Goal: Task Accomplishment & Management: Complete application form

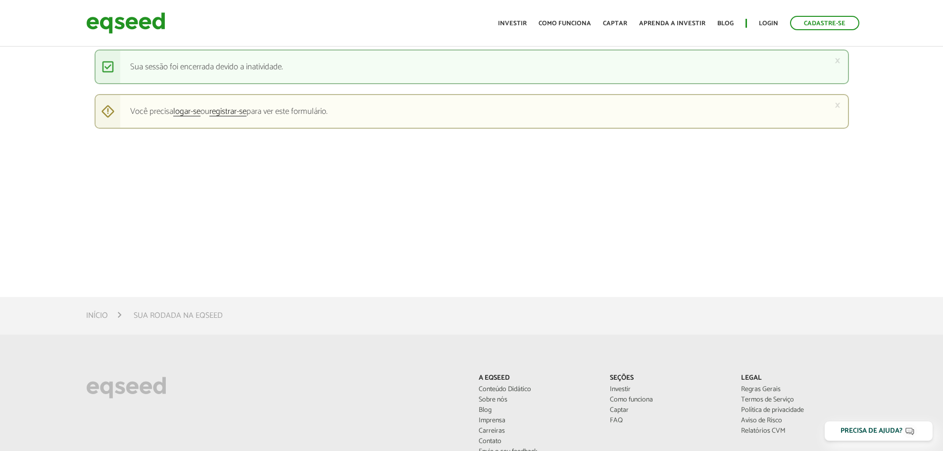
click at [475, 236] on article "× Mensagem de status Sua sessão foi encerrada devido a inatividade. × Mensagem …" at bounding box center [471, 148] width 943 height 297
click at [153, 21] on img at bounding box center [125, 23] width 79 height 26
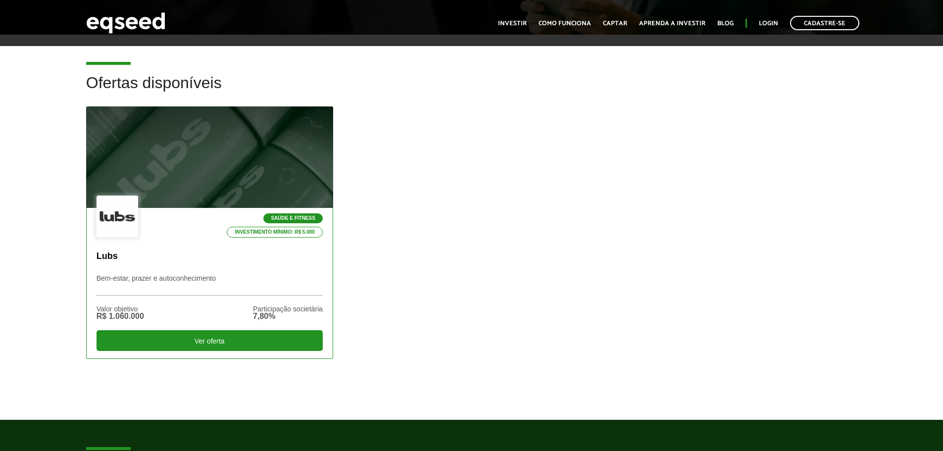
scroll to position [247, 0]
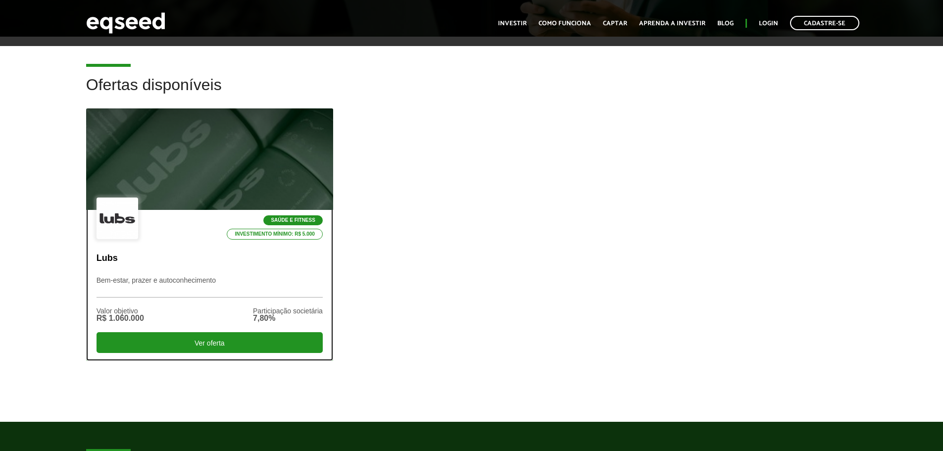
click at [253, 284] on p "Bem-estar, prazer e autoconhecimento" at bounding box center [209, 286] width 226 height 21
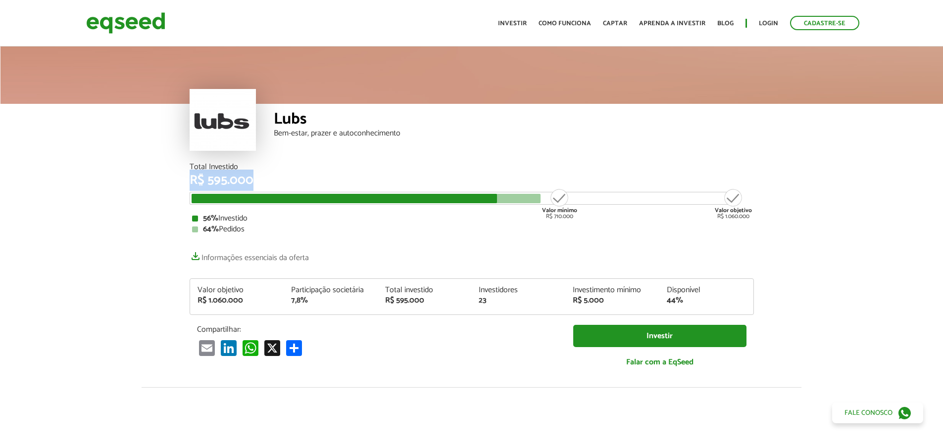
drag, startPoint x: 266, startPoint y: 179, endPoint x: 189, endPoint y: 174, distance: 77.8
click at [189, 174] on div "Total Investido R$ 595.000 Valor mínimo R$ 710.000 Valor objetivo R$ 1.060.000 …" at bounding box center [471, 275] width 579 height 224
click at [346, 242] on div "Total Investido R$ 595.000 Valor mínimo R$ 710.000 Valor objetivo R$ 1.060.000 …" at bounding box center [471, 270] width 564 height 214
drag, startPoint x: 270, startPoint y: 182, endPoint x: 185, endPoint y: 181, distance: 85.1
click at [185, 181] on div "Total Investido R$ 595.000 Valor mínimo R$ 710.000 Valor objetivo R$ 1.060.000 …" at bounding box center [471, 275] width 579 height 224
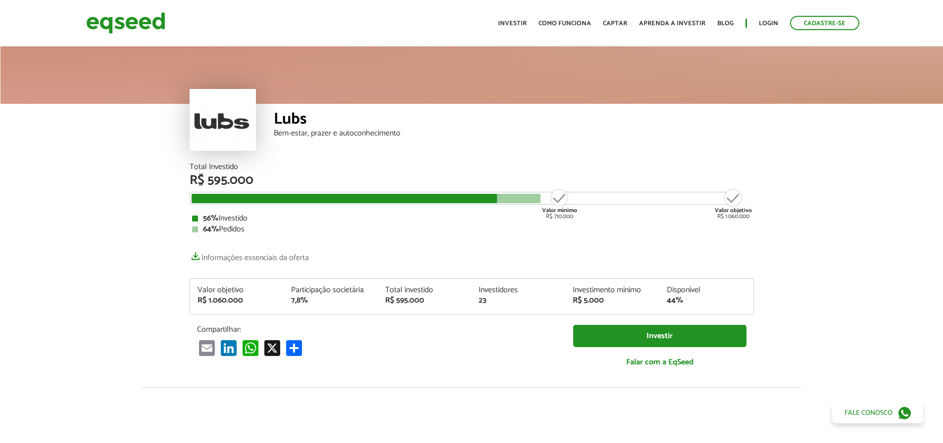
click at [378, 263] on div "Total Investido R$ 595.000 Valor mínimo R$ 710.000 Valor objetivo R$ 1.060.000 …" at bounding box center [471, 270] width 564 height 214
drag, startPoint x: 580, startPoint y: 218, endPoint x: 545, endPoint y: 220, distance: 35.2
click at [545, 220] on div "56% Investido" at bounding box center [471, 219] width 559 height 8
drag, startPoint x: 729, startPoint y: 219, endPoint x: 717, endPoint y: 210, distance: 14.6
click at [717, 210] on div "Total Investido R$ 595.000 Valor mínimo R$ 710.000 Valor objetivo R$ 1.060.000 …" at bounding box center [471, 275] width 579 height 224
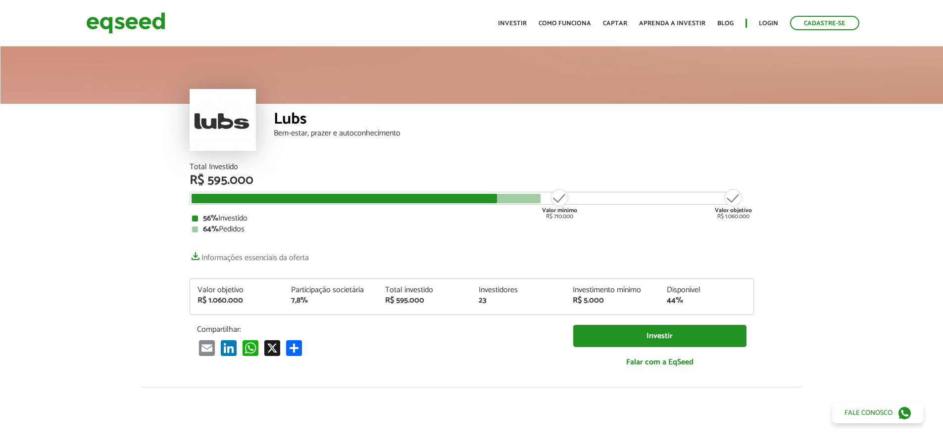
click at [670, 244] on div "Total Investido R$ 595.000 Valor mínimo R$ 710.000 Valor objetivo R$ 1.060.000 …" at bounding box center [471, 270] width 564 height 214
click at [648, 299] on div "Valor objetivo R$ 1.060.000 Participação societária 7,8% Total investido R$ 595…" at bounding box center [471, 300] width 563 height 28
drag, startPoint x: 583, startPoint y: 300, endPoint x: 609, endPoint y: 295, distance: 26.7
click at [609, 295] on div "Investimento mínimo R$ 5.000" at bounding box center [612, 295] width 94 height 18
click at [575, 247] on div "Total Investido R$ 595.000 Valor mínimo R$ 710.000 Valor objetivo R$ 1.060.000 …" at bounding box center [471, 270] width 564 height 214
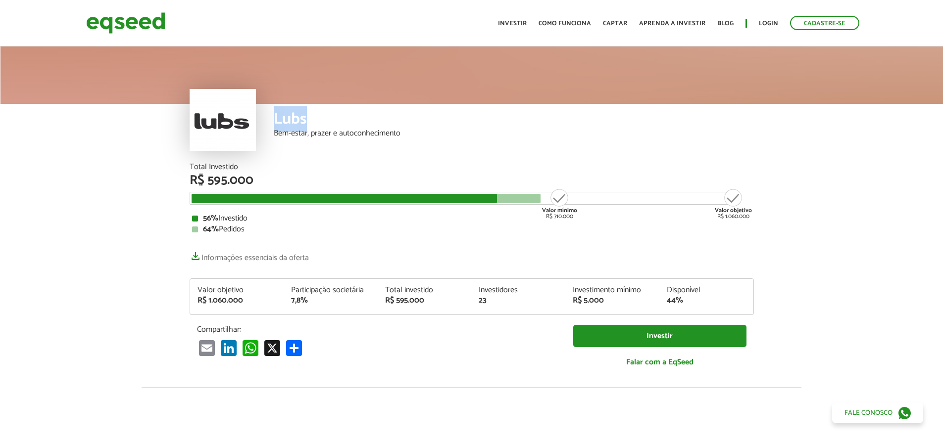
drag, startPoint x: 289, startPoint y: 116, endPoint x: 271, endPoint y: 119, distance: 18.5
click at [271, 119] on div "Lubs Bem-estar, prazer e autoconhecimento" at bounding box center [471, 133] width 564 height 59
click at [369, 164] on div "Total Investido" at bounding box center [471, 167] width 564 height 8
click at [130, 23] on img at bounding box center [125, 23] width 79 height 26
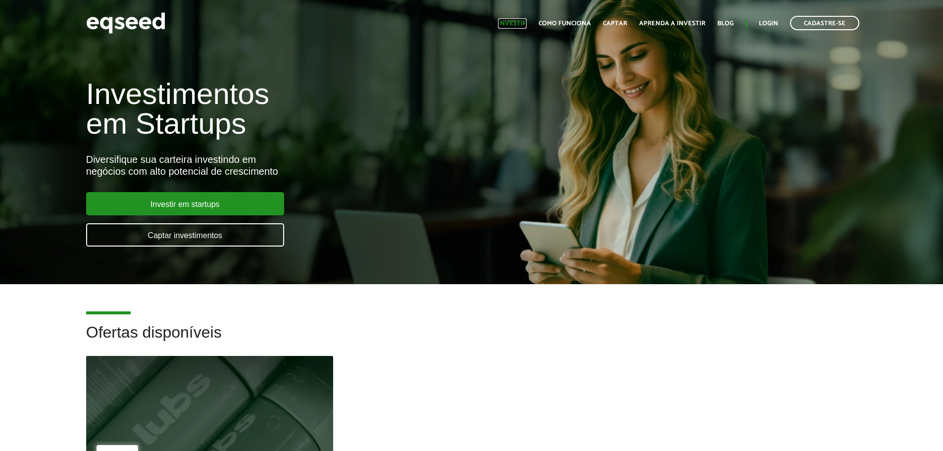
click at [520, 22] on link "Investir" at bounding box center [512, 23] width 29 height 6
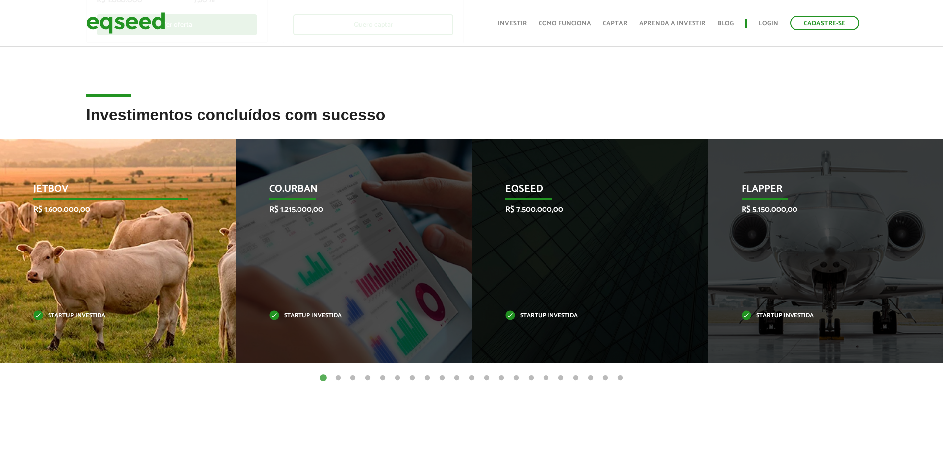
scroll to position [297, 0]
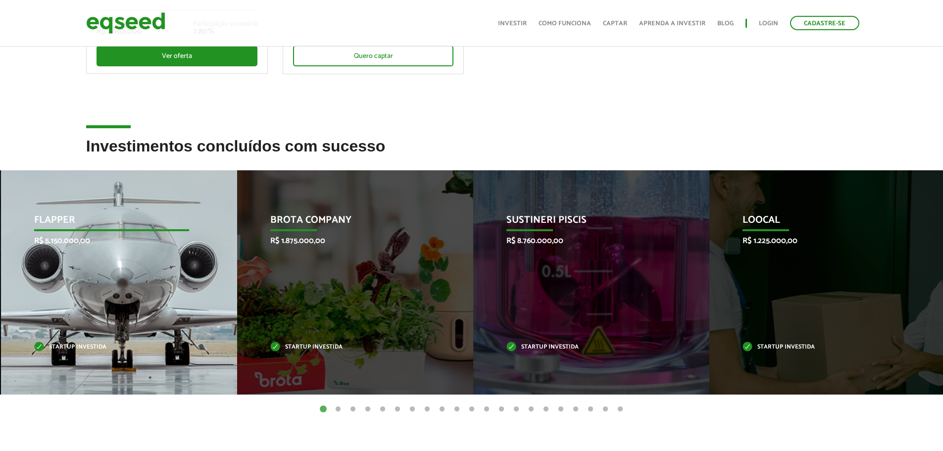
drag, startPoint x: 868, startPoint y: 345, endPoint x: 92, endPoint y: 356, distance: 775.9
click at [101, 352] on div "Flapper R$ 5.150.000,00 Startup investida" at bounding box center [111, 282] width 221 height 224
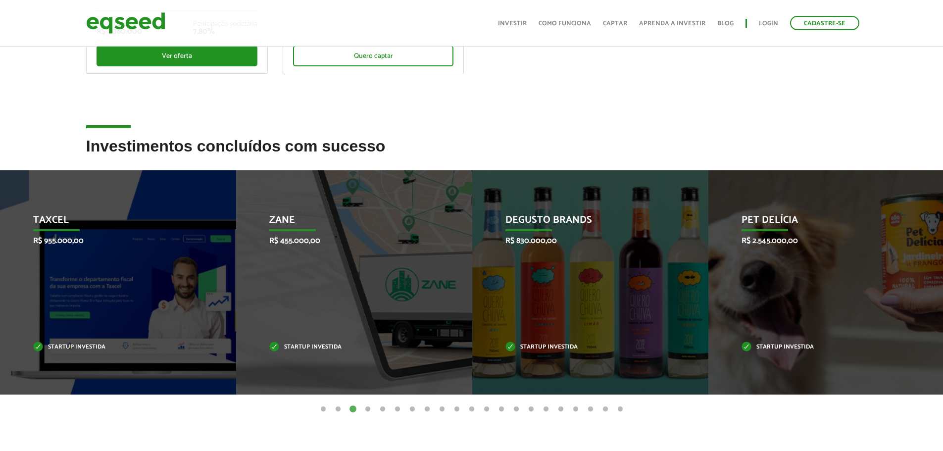
drag, startPoint x: 636, startPoint y: 326, endPoint x: -155, endPoint y: 280, distance: 792.0
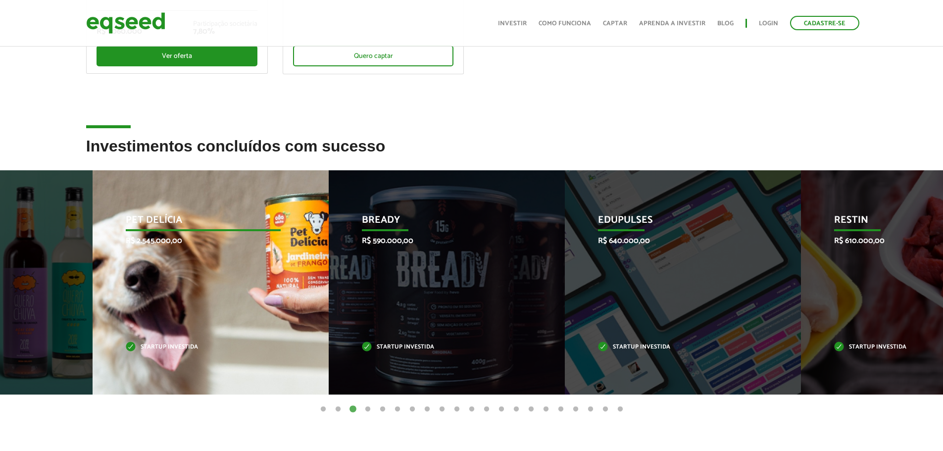
drag, startPoint x: 776, startPoint y: 357, endPoint x: 127, endPoint y: 292, distance: 652.9
click at [142, 293] on div "Pet Delícia R$ 2.545.000,00 Startup investida" at bounding box center [203, 282] width 221 height 224
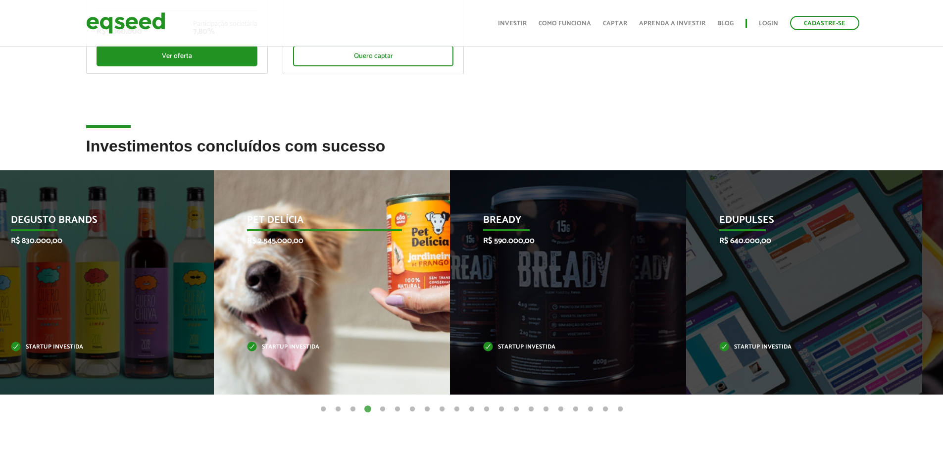
drag, startPoint x: 493, startPoint y: 316, endPoint x: 658, endPoint y: 340, distance: 166.6
click at [594, 331] on div "Bready R$ 590.000,00 Startup investida" at bounding box center [560, 282] width 221 height 224
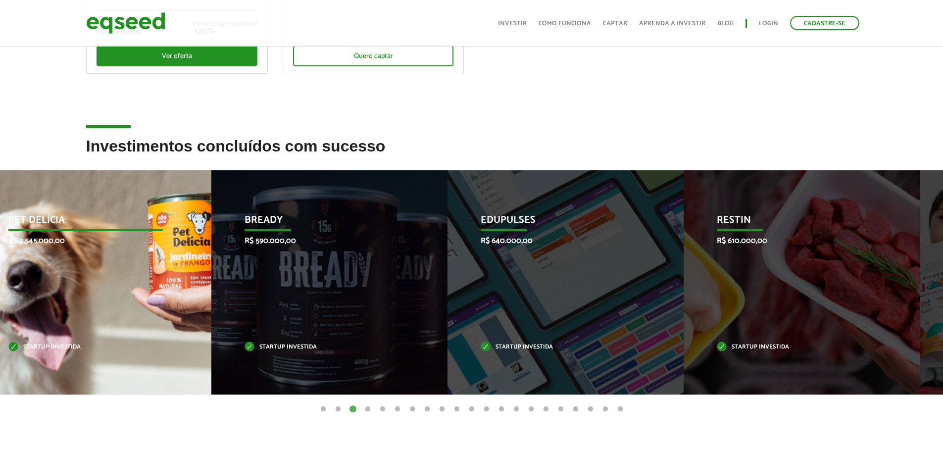
drag, startPoint x: 818, startPoint y: 363, endPoint x: 88, endPoint y: 326, distance: 731.8
click at [96, 324] on div "Pet Delícia R$ 2.545.000,00 Startup investida" at bounding box center [85, 282] width 221 height 224
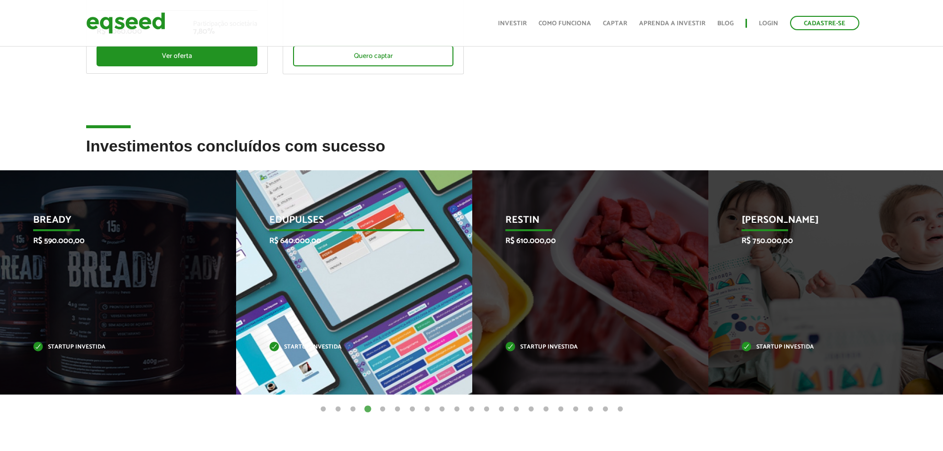
click at [311, 257] on div "Edupulses R$ 640.000,00 Startup investida" at bounding box center [346, 282] width 221 height 224
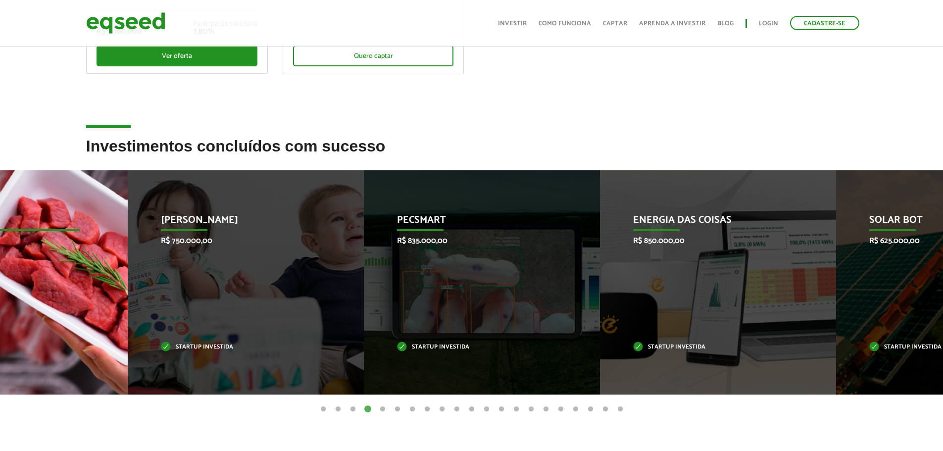
drag, startPoint x: 647, startPoint y: 336, endPoint x: 90, endPoint y: 307, distance: 557.4
click at [90, 307] on div "Restin R$ 610.000,00 Startup investida" at bounding box center [2, 282] width 221 height 224
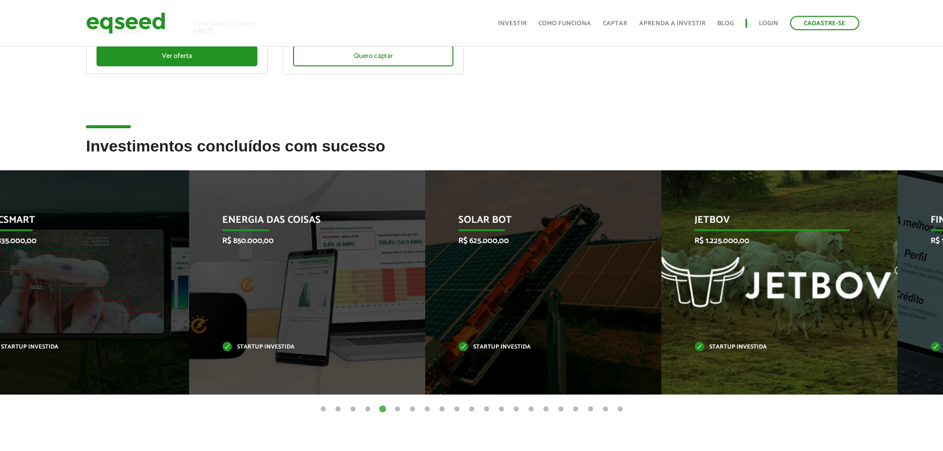
drag, startPoint x: 576, startPoint y: 326, endPoint x: 214, endPoint y: 309, distance: 363.1
click at [425, 311] on div "Solar Bot R$ 625.000,00 Startup investida" at bounding box center [535, 282] width 221 height 224
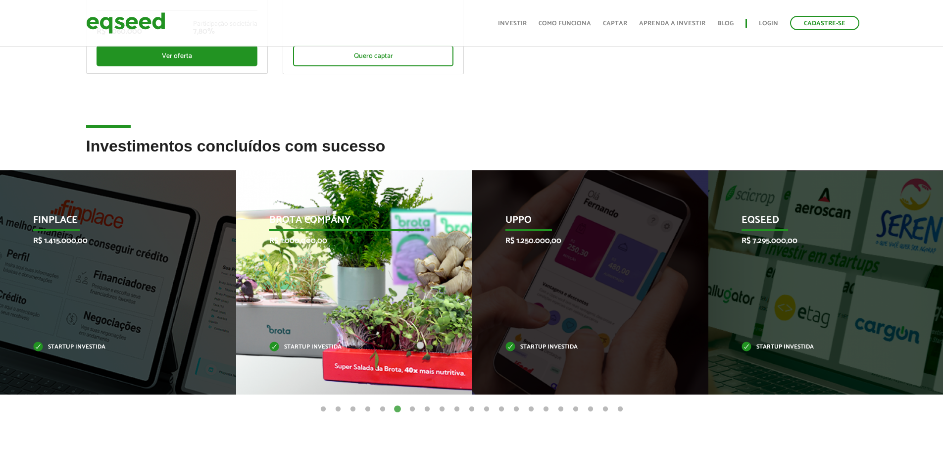
click at [360, 298] on div "Brota Company R$ 1.000.000,00 Startup investida" at bounding box center [346, 282] width 221 height 224
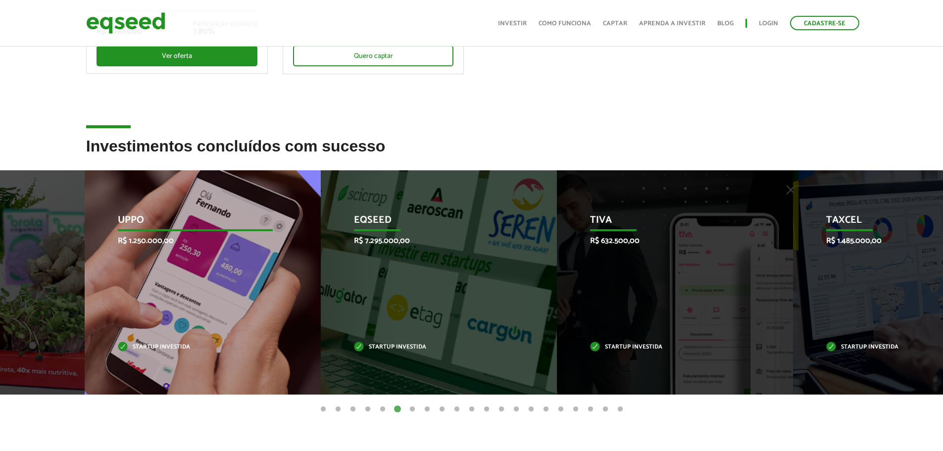
drag, startPoint x: 239, startPoint y: 337, endPoint x: 0, endPoint y: 308, distance: 240.3
click at [85, 319] on div "Uppo R$ 1.250.000,00 Startup investida" at bounding box center [195, 282] width 221 height 224
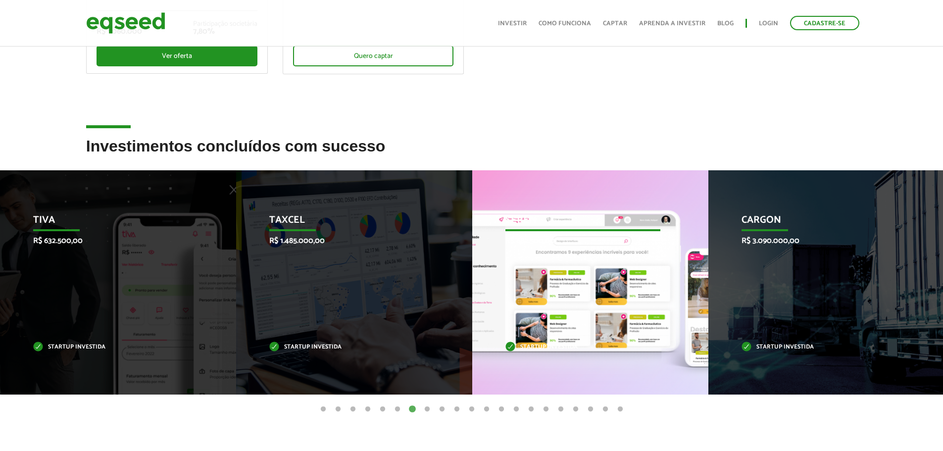
drag, startPoint x: 552, startPoint y: 269, endPoint x: 284, endPoint y: 267, distance: 268.7
click at [472, 266] on div "Seren R$ 682.500,00 Startup investida" at bounding box center [582, 282] width 221 height 224
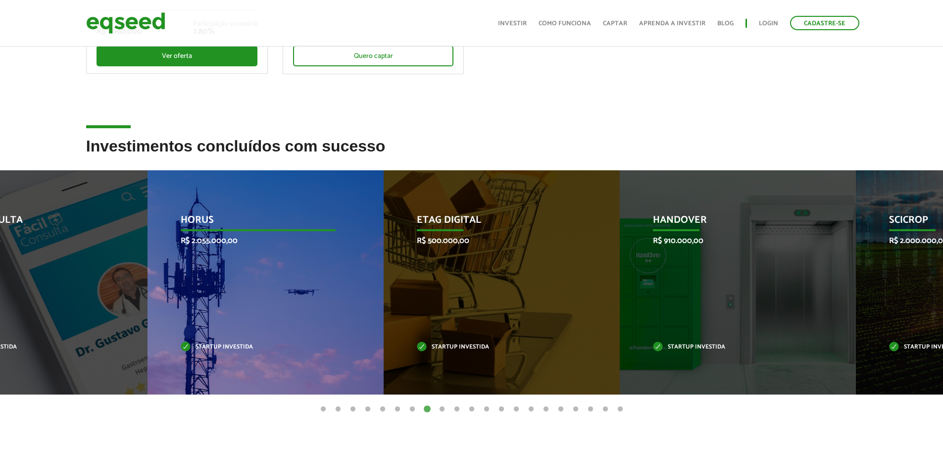
drag, startPoint x: 600, startPoint y: 282, endPoint x: 161, endPoint y: 294, distance: 438.5
click at [176, 292] on div "HORUS R$ 2.055.000,00 Startup investida" at bounding box center [257, 282] width 221 height 224
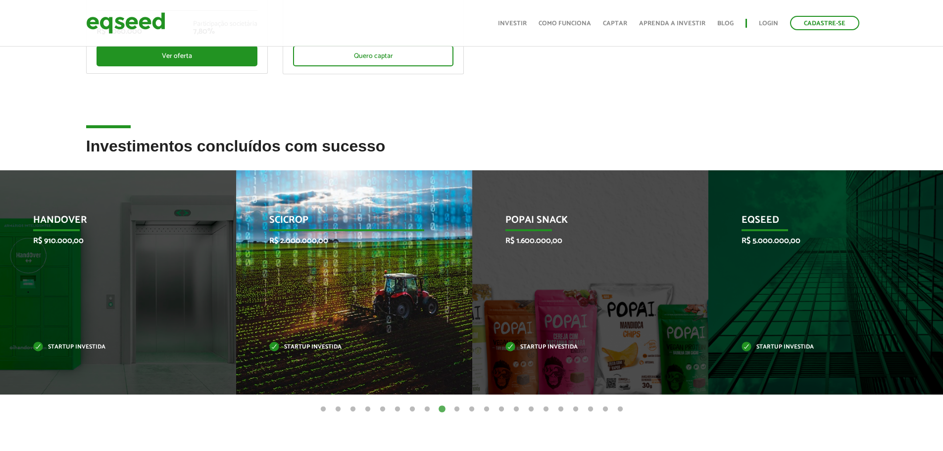
drag, startPoint x: 258, startPoint y: 290, endPoint x: 251, endPoint y: 289, distance: 7.0
click at [253, 289] on div "SciCrop R$ 2.000.000,00 Startup investida" at bounding box center [346, 282] width 221 height 224
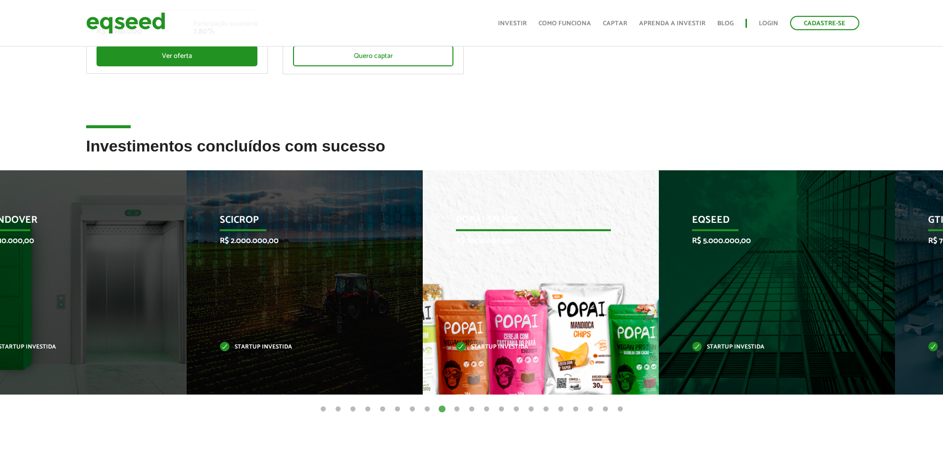
drag, startPoint x: 533, startPoint y: 288, endPoint x: 130, endPoint y: 280, distance: 403.3
click at [423, 281] on div "Popai Snack R$ 1.600.000,00 Startup investida" at bounding box center [533, 282] width 221 height 224
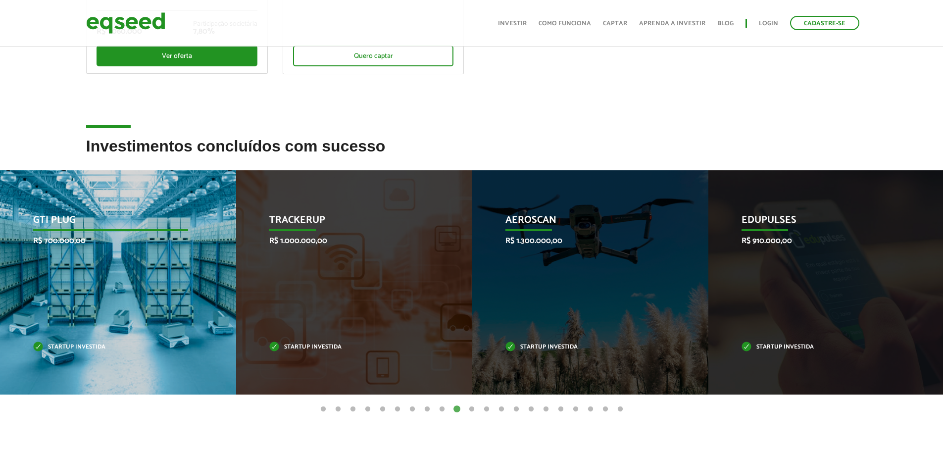
click at [177, 281] on div "GTI PLUG R$ 700.000,00 Startup investida" at bounding box center [110, 282] width 221 height 224
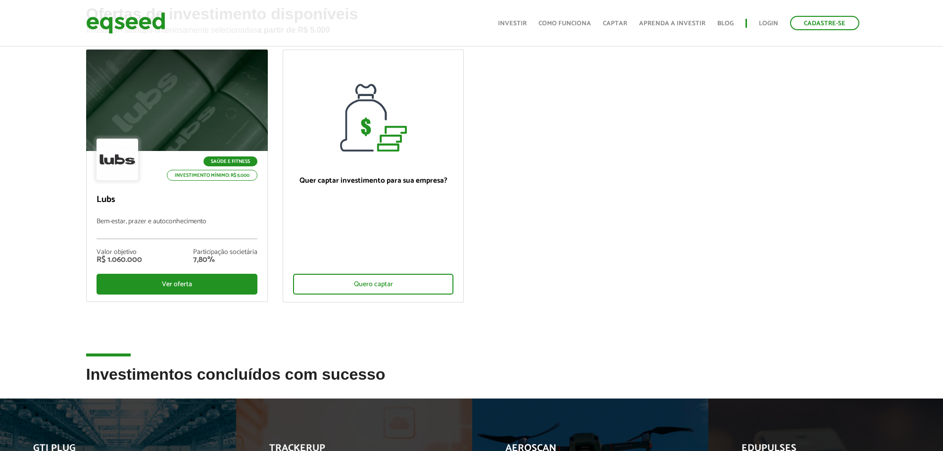
scroll to position [0, 0]
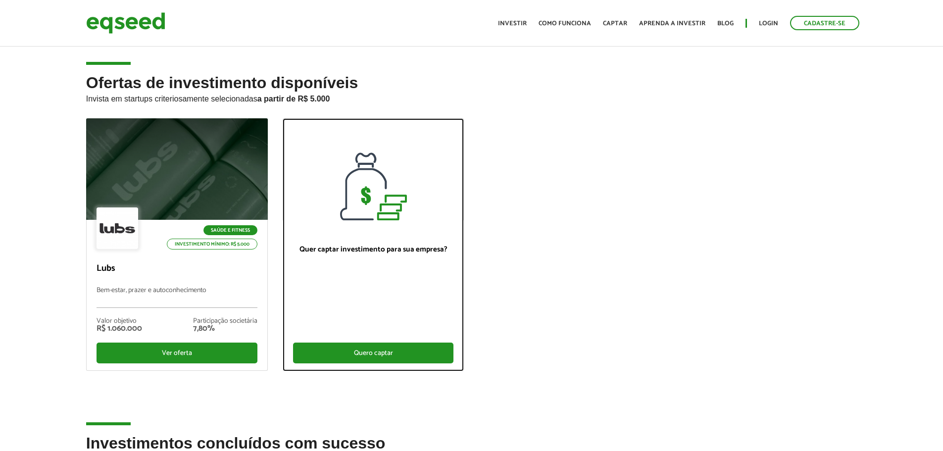
click at [353, 353] on div "Quero captar" at bounding box center [373, 352] width 161 height 21
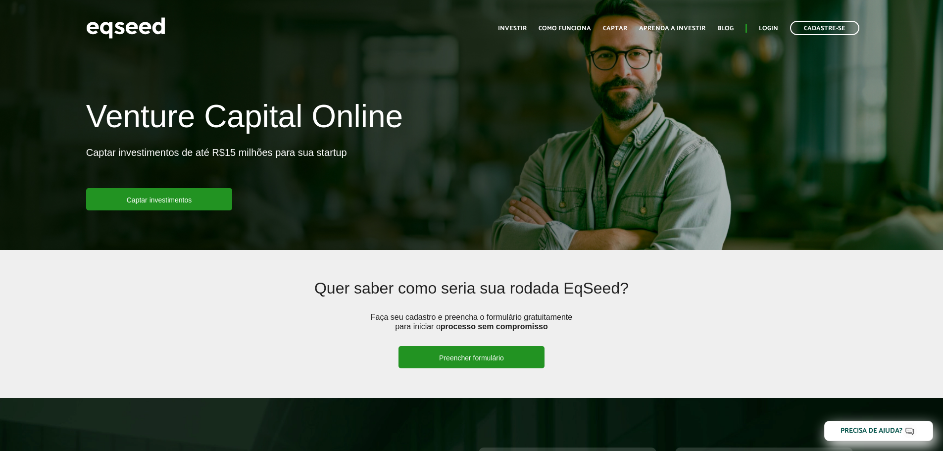
click at [453, 367] on link "Preencher formulário" at bounding box center [471, 357] width 146 height 22
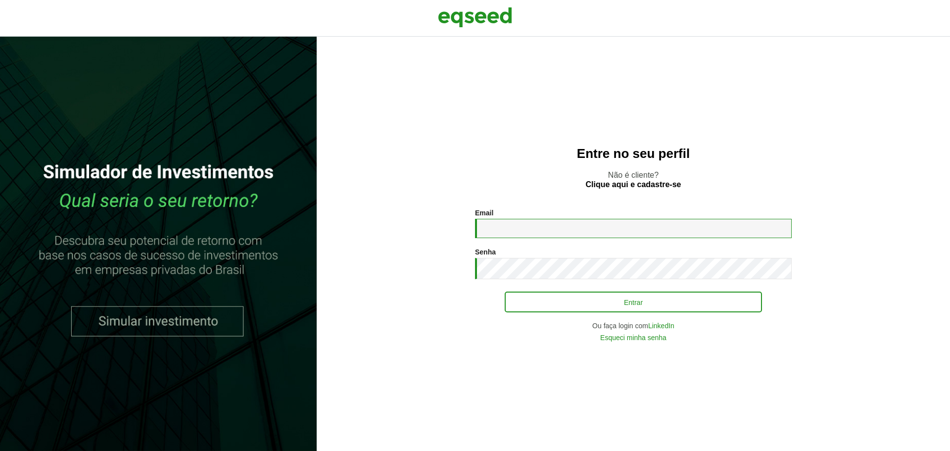
type input "**********"
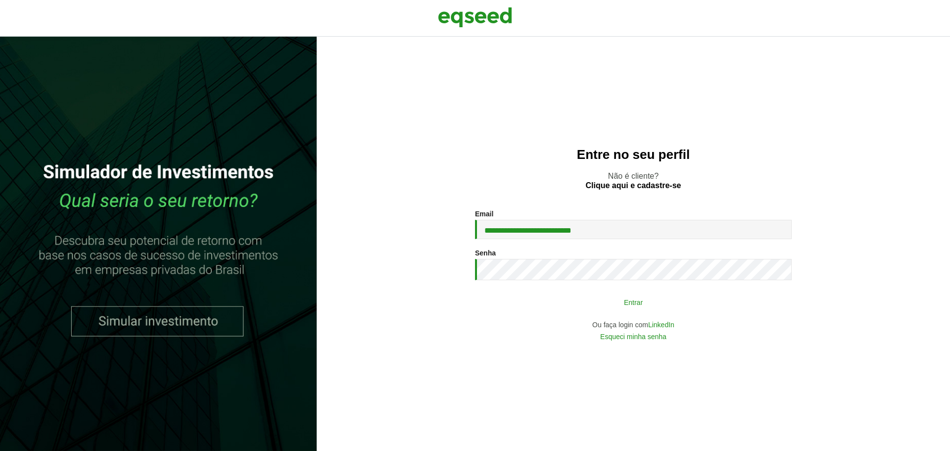
click at [625, 309] on button "Entrar" at bounding box center [633, 301] width 257 height 19
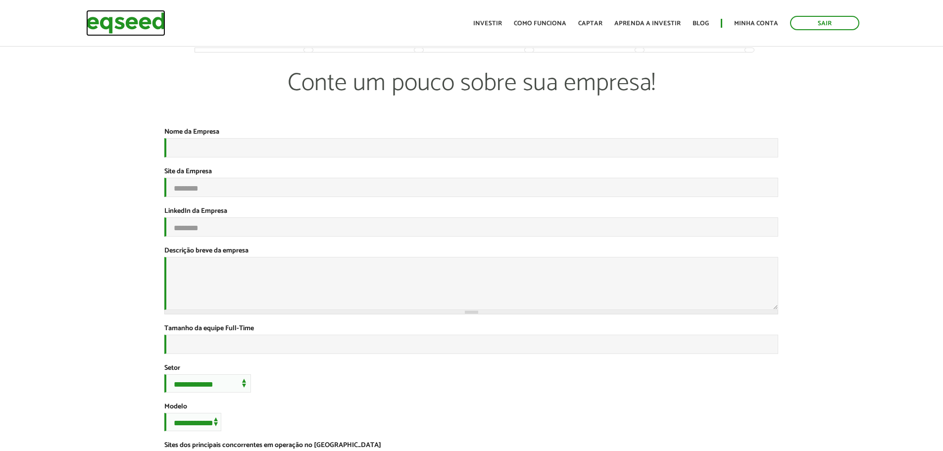
click at [117, 25] on img at bounding box center [125, 23] width 79 height 26
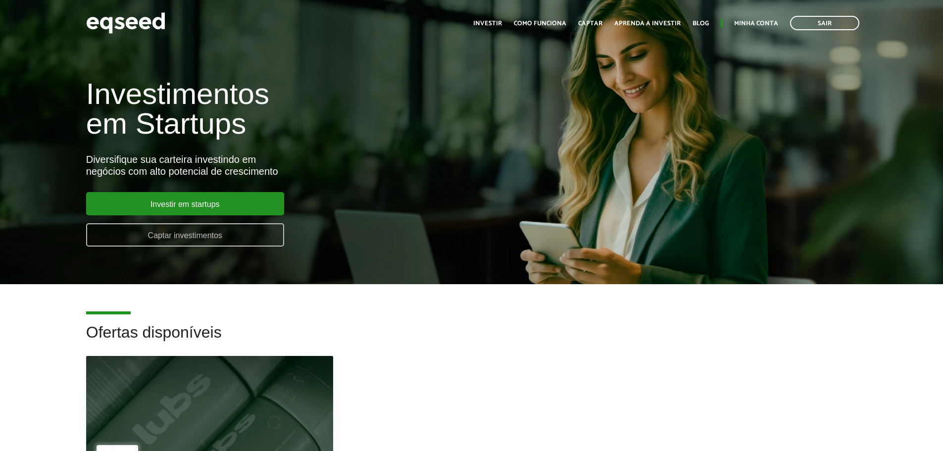
click at [212, 245] on link "Captar investimentos" at bounding box center [185, 234] width 198 height 23
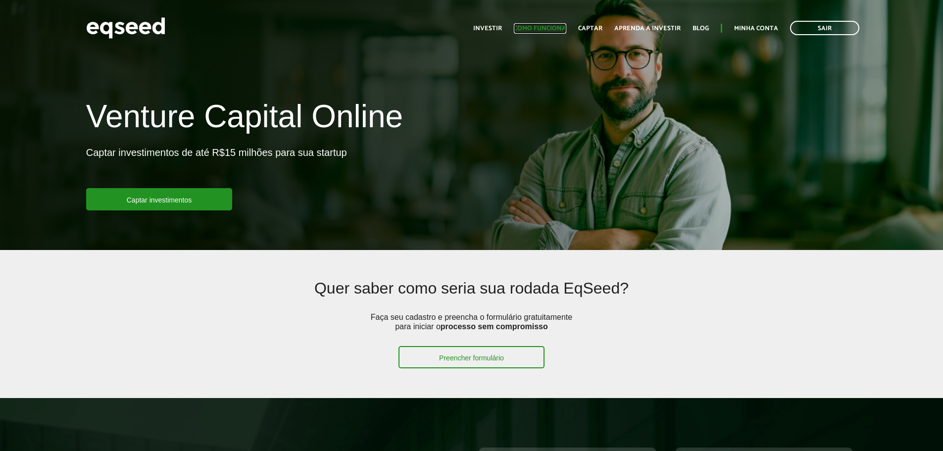
click at [542, 25] on link "Como funciona" at bounding box center [540, 28] width 52 height 6
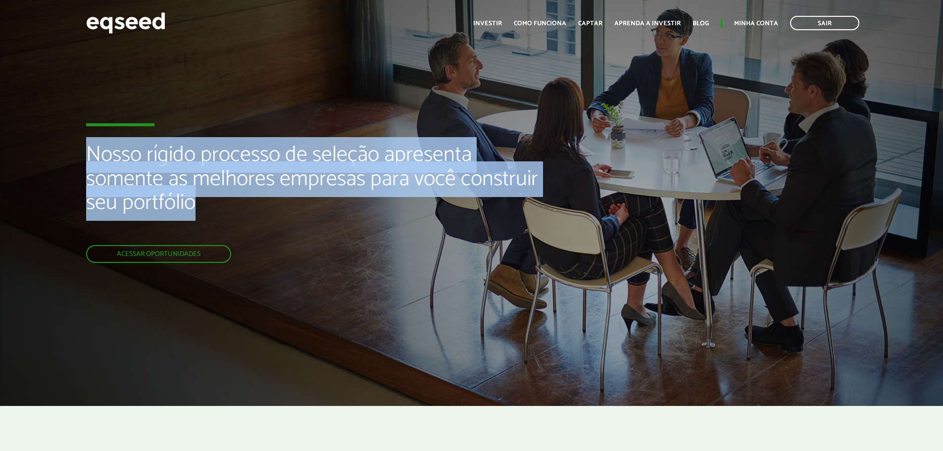
drag, startPoint x: 256, startPoint y: 199, endPoint x: 91, endPoint y: 168, distance: 167.7
click at [91, 168] on h2 "Nosso rígido processo de seleção apresenta somente as melhores empresas para vo…" at bounding box center [314, 193] width 457 height 101
click at [233, 212] on h2 "Nosso rígido processo de seleção apresenta somente as melhores empresas para vo…" at bounding box center [314, 193] width 457 height 101
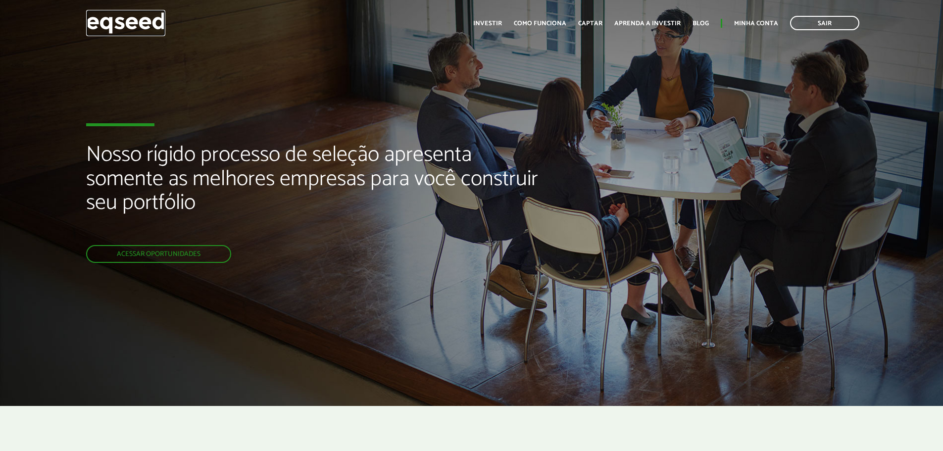
click at [133, 15] on img at bounding box center [125, 23] width 79 height 26
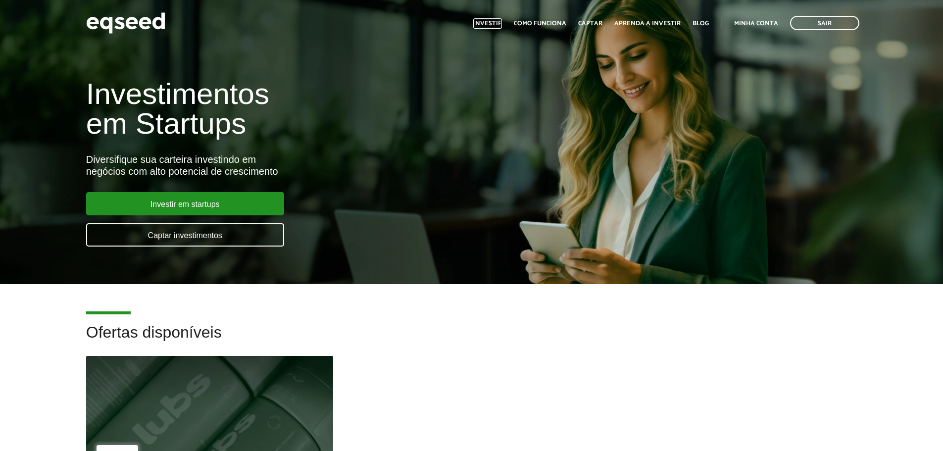
click at [491, 20] on link "Investir" at bounding box center [487, 23] width 29 height 6
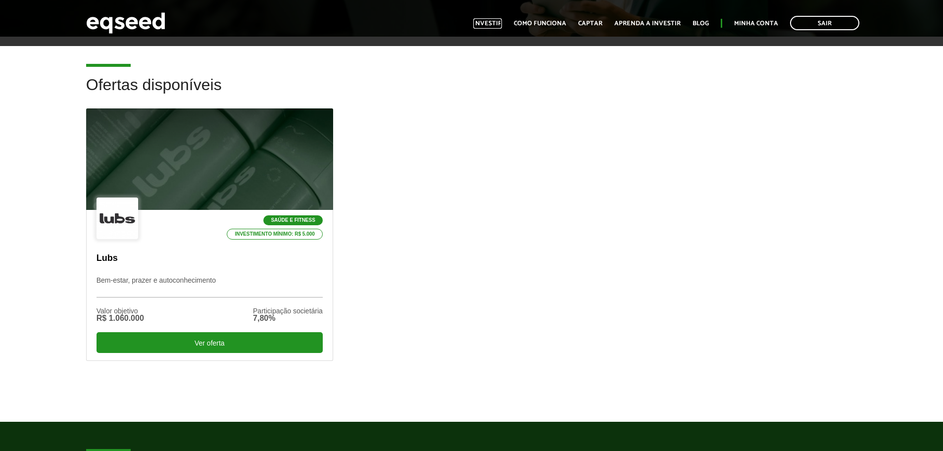
scroll to position [251, 0]
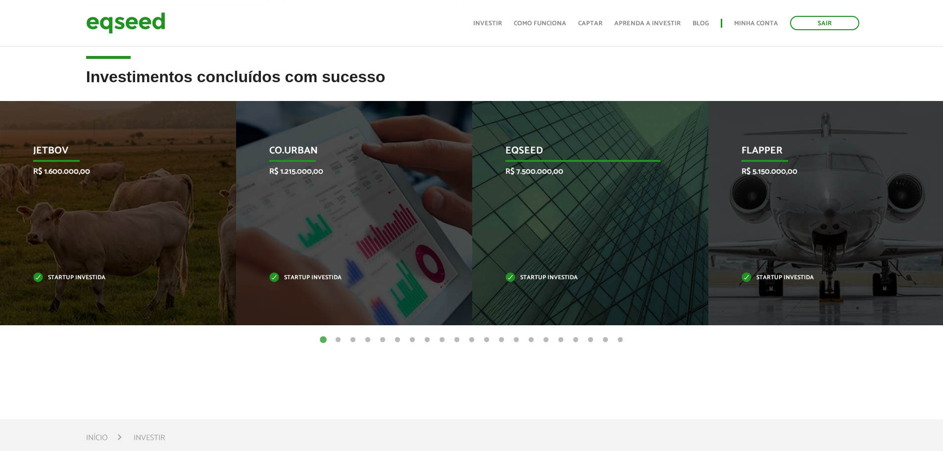
scroll to position [346, 0]
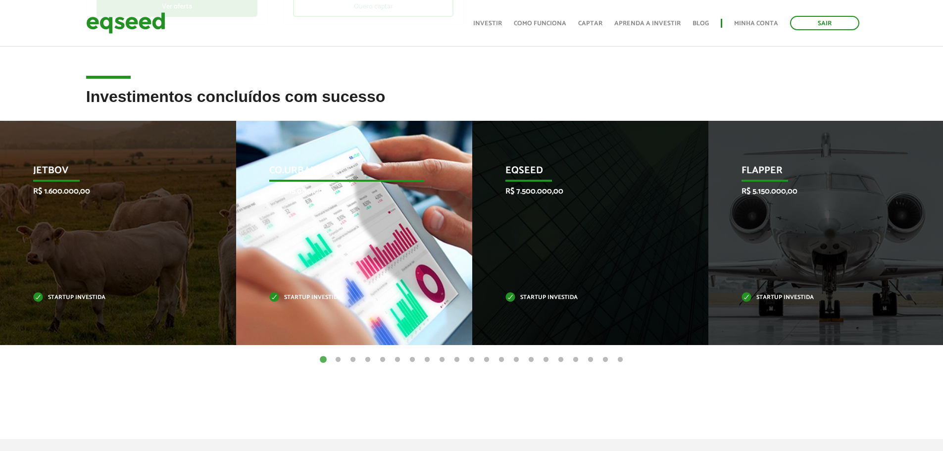
click at [363, 232] on div "Co.Urban R$ 1.215.000,00 Startup investida" at bounding box center [346, 233] width 221 height 224
click at [316, 295] on p "Startup investida" at bounding box center [346, 297] width 155 height 5
drag, startPoint x: 315, startPoint y: 304, endPoint x: 312, endPoint y: 282, distance: 22.0
click at [316, 299] on p "Startup investida" at bounding box center [346, 297] width 155 height 5
click at [315, 168] on p "Co.Urban" at bounding box center [346, 173] width 155 height 17
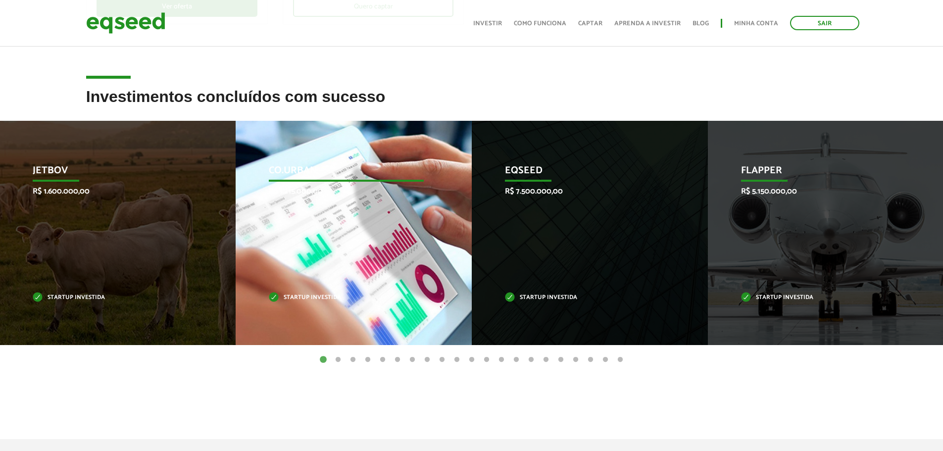
click at [315, 168] on p "Co.Urban" at bounding box center [346, 173] width 155 height 17
drag, startPoint x: 370, startPoint y: 175, endPoint x: 363, endPoint y: 216, distance: 41.6
click at [368, 189] on div "Co.Urban R$ 1.215.000,00 Startup investida" at bounding box center [346, 233] width 221 height 224
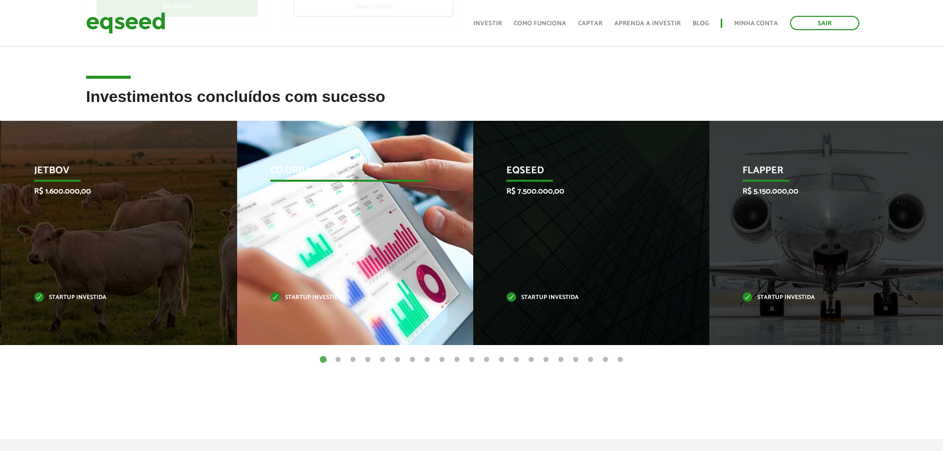
click at [359, 228] on div "Co.Urban R$ 1.215.000,00 Startup investida" at bounding box center [347, 233] width 221 height 224
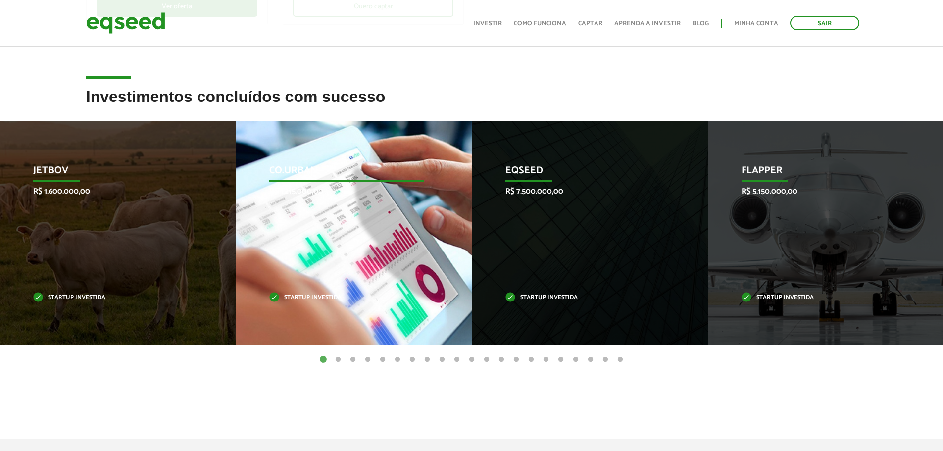
click at [357, 229] on div "Co.Urban R$ 1.215.000,00 Startup investida" at bounding box center [346, 233] width 221 height 224
drag, startPoint x: 357, startPoint y: 229, endPoint x: 330, endPoint y: 248, distance: 33.8
click at [265, 254] on div "Co.Urban R$ 1.215.000,00 Startup investida" at bounding box center [346, 233] width 221 height 224
drag, startPoint x: 366, startPoint y: 257, endPoint x: 377, endPoint y: 263, distance: 12.6
click at [366, 258] on div "Co.Urban R$ 1.215.000,00 Startup investida" at bounding box center [346, 233] width 221 height 224
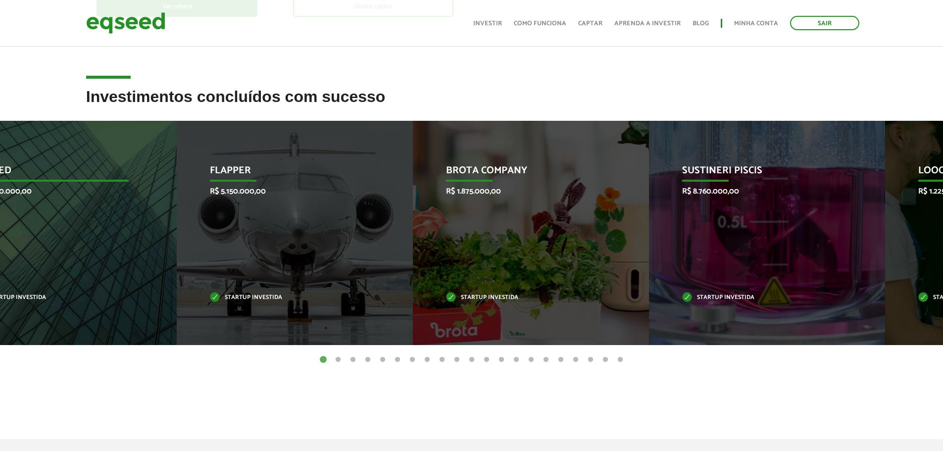
drag, startPoint x: 640, startPoint y: 263, endPoint x: 60, endPoint y: 293, distance: 580.7
click at [82, 288] on div "EqSeed R$ 7.500.000,00 Startup investida" at bounding box center [51, 233] width 221 height 224
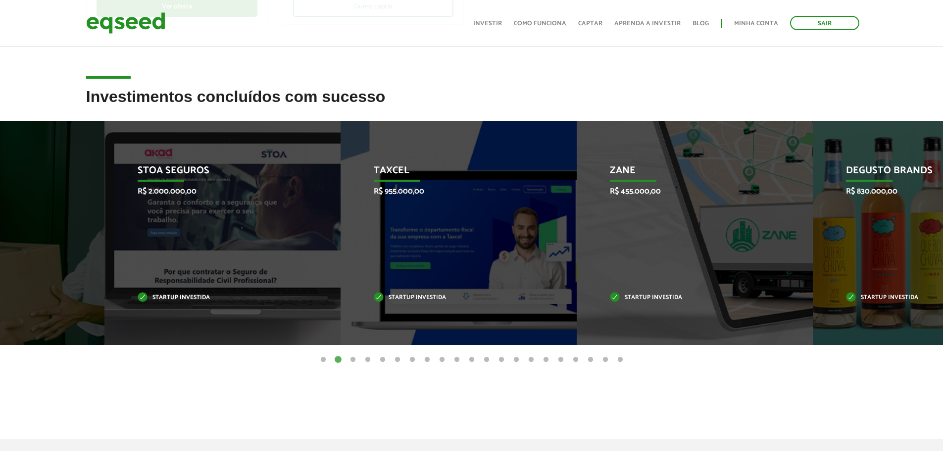
drag, startPoint x: 827, startPoint y: 230, endPoint x: -50, endPoint y: 311, distance: 881.5
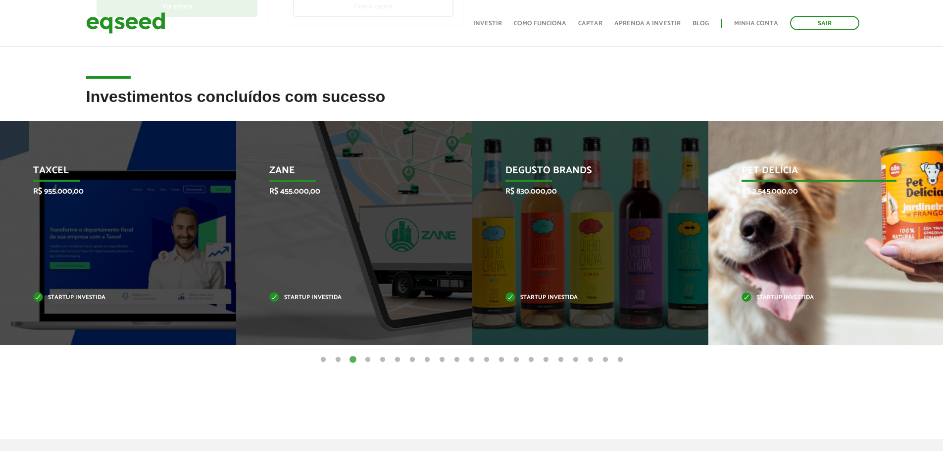
drag, startPoint x: 807, startPoint y: 255, endPoint x: 47, endPoint y: 250, distance: 761.0
click at [708, 258] on div "Pet Delícia R$ 2.545.000,00 Startup investida" at bounding box center [818, 233] width 221 height 224
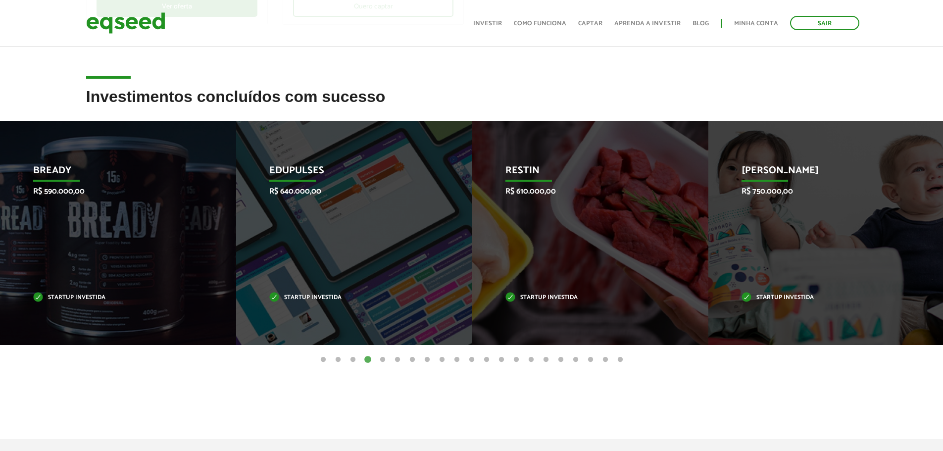
drag, startPoint x: 677, startPoint y: 230, endPoint x: 43, endPoint y: 247, distance: 635.0
click at [472, 248] on div "Restin R$ 610.000,00 Startup investida" at bounding box center [582, 233] width 221 height 224
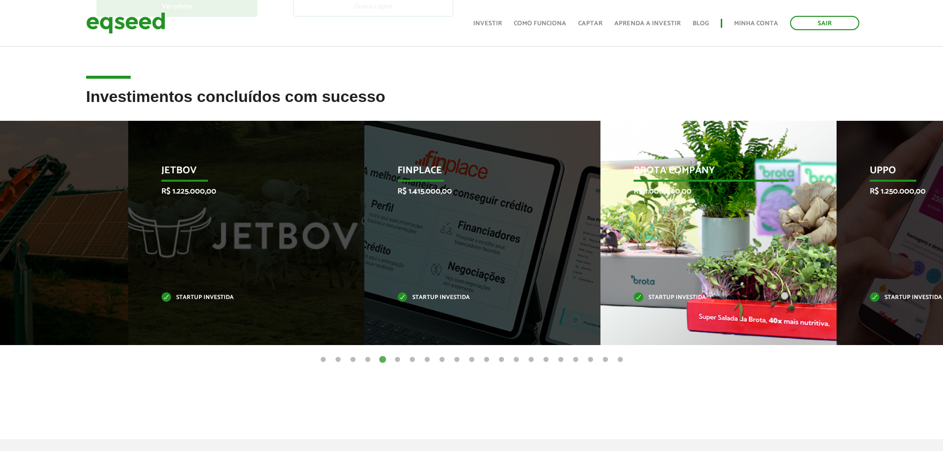
drag, startPoint x: 713, startPoint y: 244, endPoint x: 385, endPoint y: 259, distance: 328.8
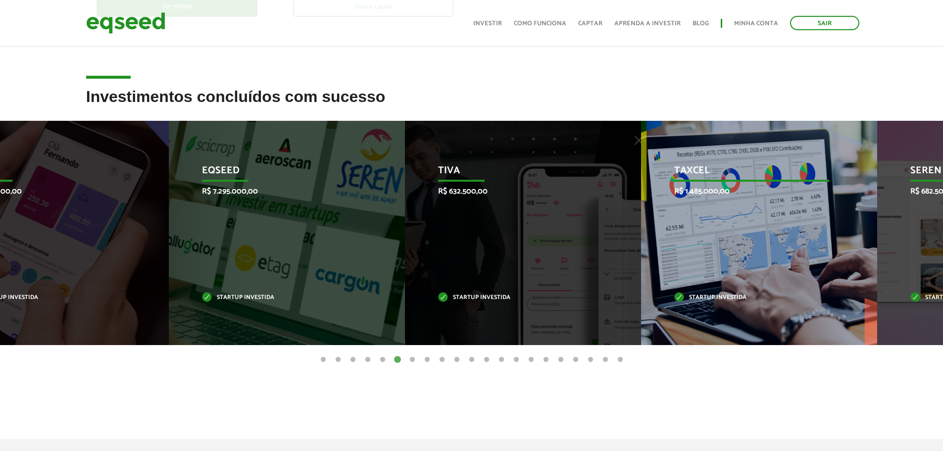
drag, startPoint x: 177, startPoint y: 269, endPoint x: 398, endPoint y: 263, distance: 220.7
click at [169, 260] on div "EqSeed R$ 7.295.000,00 Startup investida" at bounding box center [279, 233] width 221 height 224
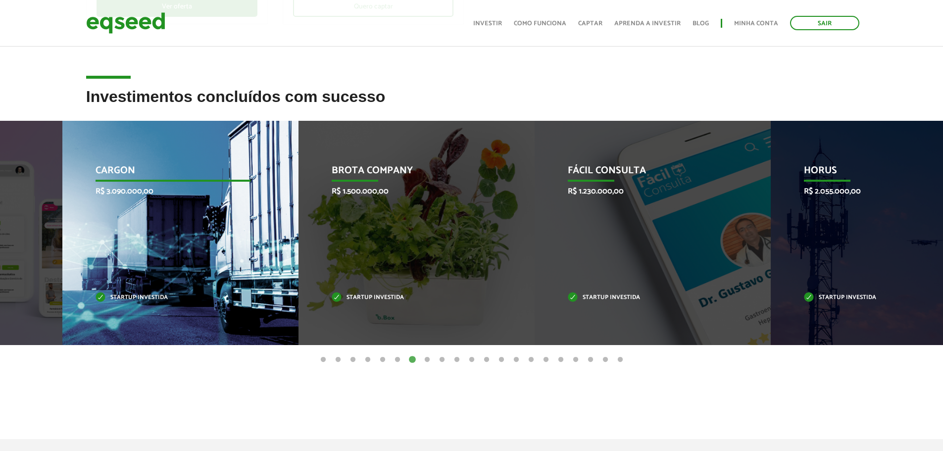
drag, startPoint x: 129, startPoint y: 240, endPoint x: 77, endPoint y: 240, distance: 51.5
click at [77, 240] on div "CargOn R$ 3.090.000,00 Startup investida" at bounding box center [172, 233] width 221 height 224
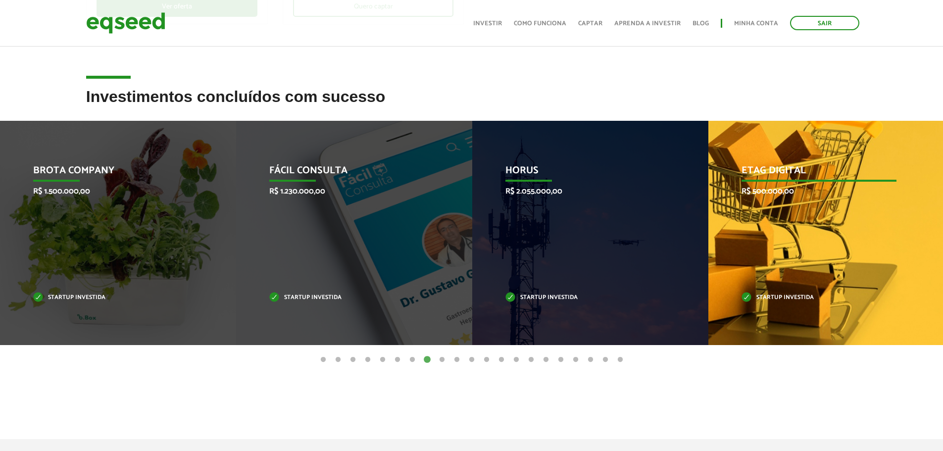
drag, startPoint x: 714, startPoint y: 244, endPoint x: 166, endPoint y: 238, distance: 548.2
click at [708, 239] on div "Etag Digital R$ 500.000,00 Startup investida" at bounding box center [818, 233] width 221 height 224
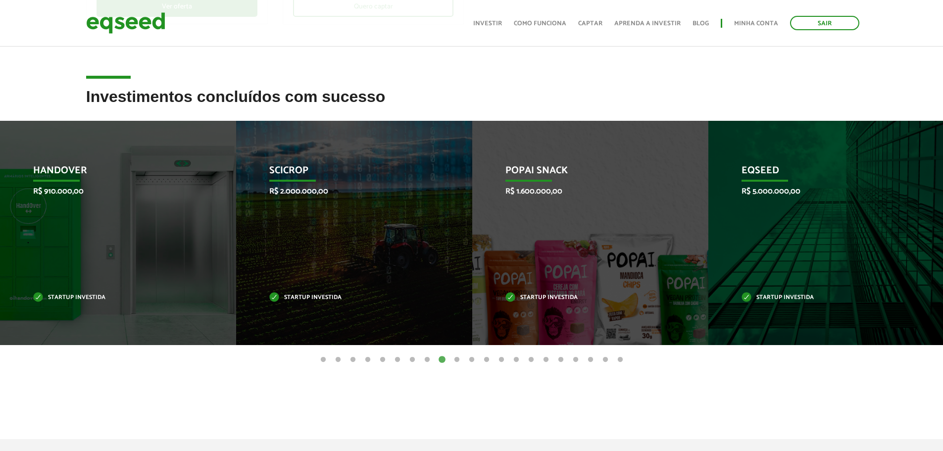
drag, startPoint x: 414, startPoint y: 274, endPoint x: 481, endPoint y: 260, distance: 68.6
click at [472, 264] on li "Popai Snack R$ 1.600.000,00 Startup investida" at bounding box center [590, 233] width 236 height 224
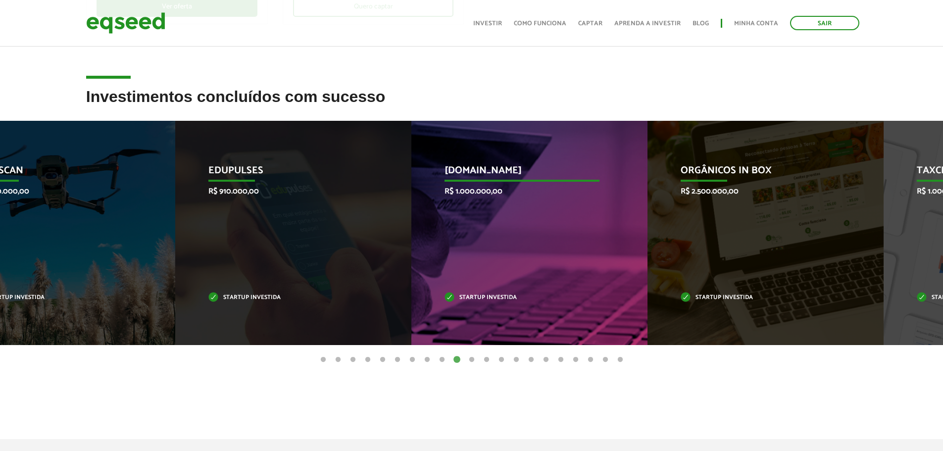
drag, startPoint x: 206, startPoint y: 284, endPoint x: 405, endPoint y: 274, distance: 198.7
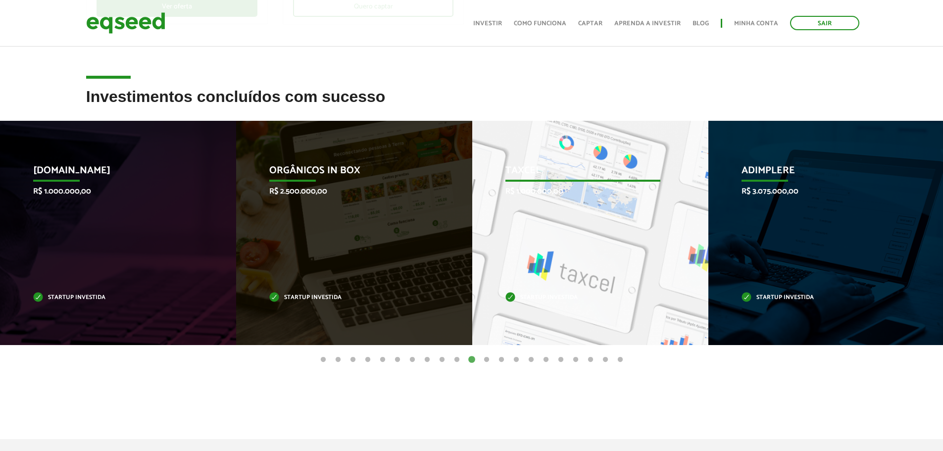
drag, startPoint x: 635, startPoint y: 269, endPoint x: 214, endPoint y: 275, distance: 421.1
click at [472, 276] on div "Taxcel R$ 1.000.000,00 Startup investida" at bounding box center [582, 233] width 221 height 224
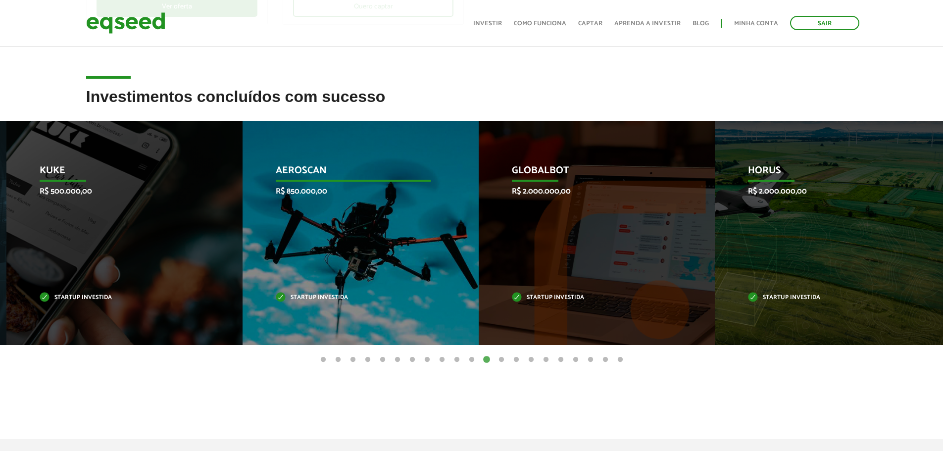
drag, startPoint x: 727, startPoint y: 285, endPoint x: 39, endPoint y: 238, distance: 689.8
click at [242, 247] on div "Aeroscan R$ 850.000,00 Startup investida" at bounding box center [352, 233] width 221 height 224
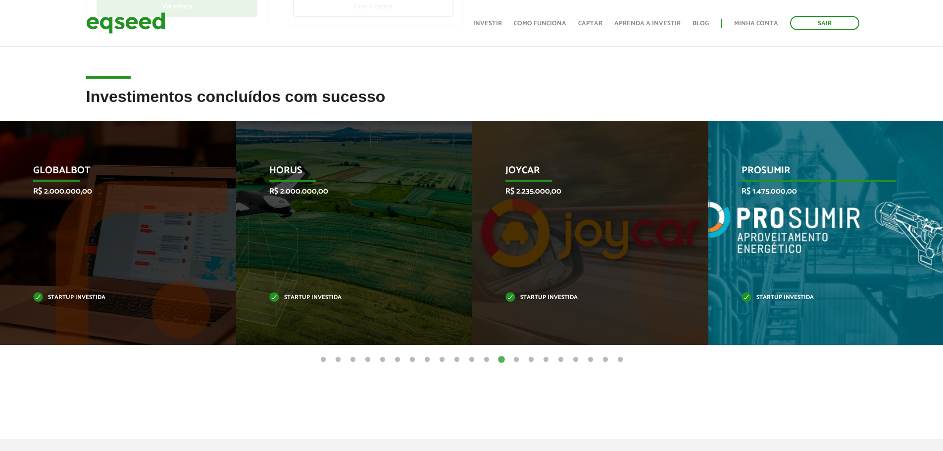
drag, startPoint x: 753, startPoint y: 240, endPoint x: 81, endPoint y: 234, distance: 671.4
click at [708, 236] on div "PROSUMIR R$ 1.475.000,00 Startup investida" at bounding box center [818, 233] width 221 height 224
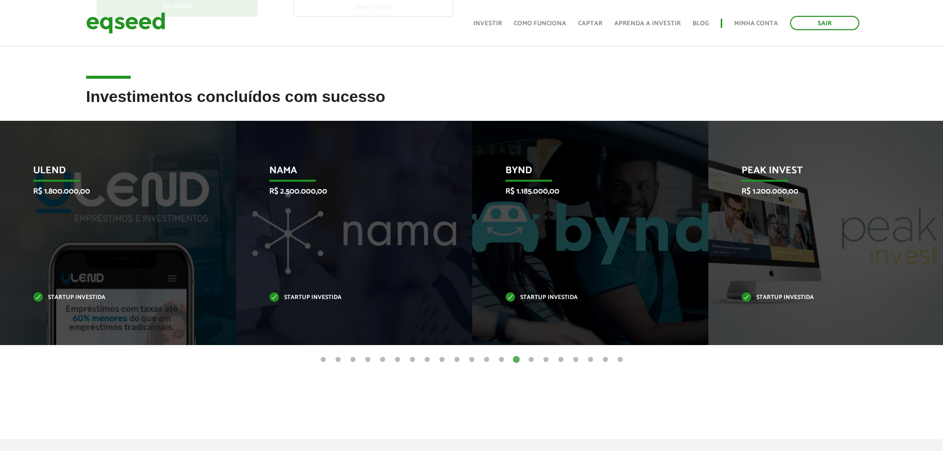
drag, startPoint x: 636, startPoint y: 242, endPoint x: -65, endPoint y: 232, distance: 701.2
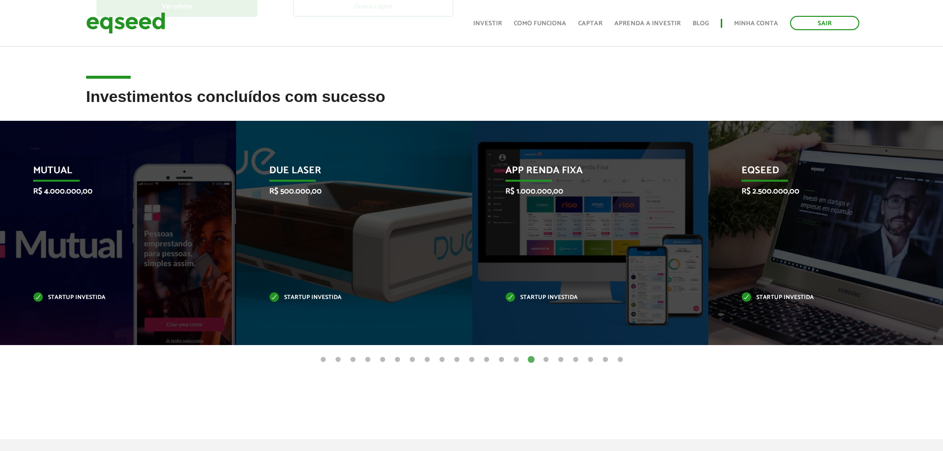
drag, startPoint x: 718, startPoint y: 274, endPoint x: -65, endPoint y: 225, distance: 784.8
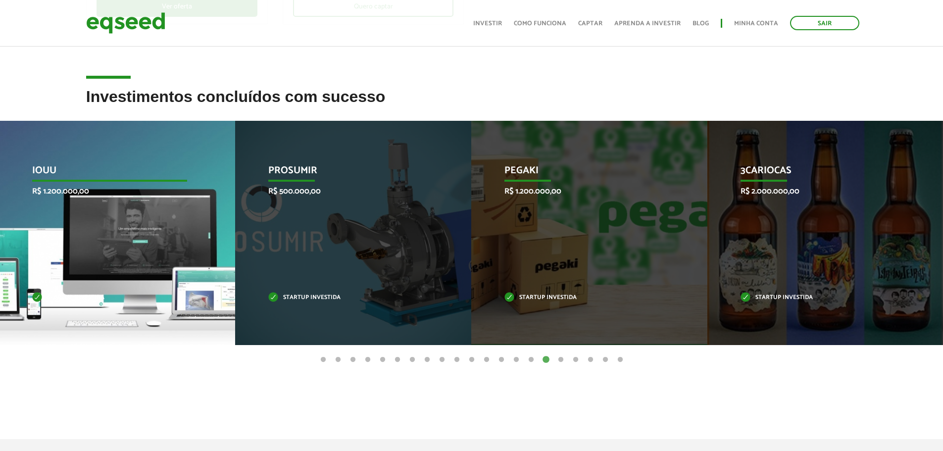
drag, startPoint x: 407, startPoint y: 229, endPoint x: 77, endPoint y: 214, distance: 330.8
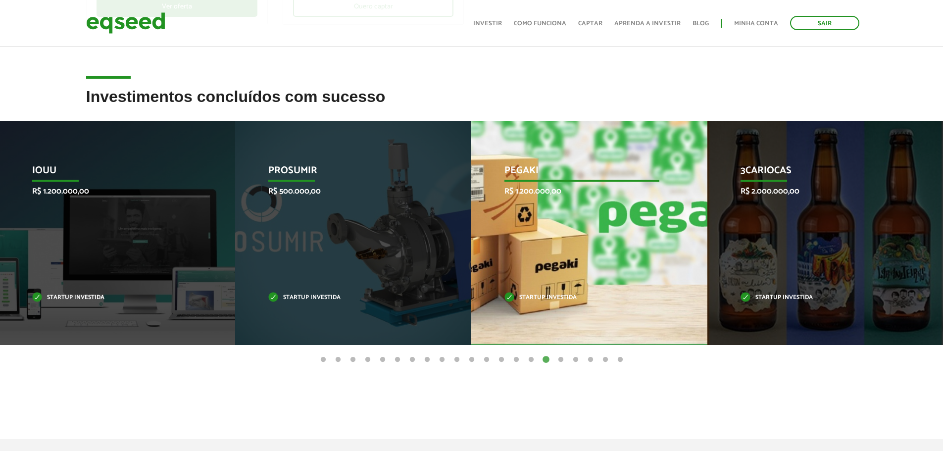
click at [579, 242] on div "Pegaki R$ 1.200.000,00 Startup investida" at bounding box center [581, 233] width 221 height 224
click at [578, 245] on div "Pegaki R$ 1.200.000,00 Startup investida" at bounding box center [581, 233] width 221 height 224
click at [578, 245] on div "Pegaki R$ 1.200.000,00 Startup investida" at bounding box center [582, 233] width 221 height 224
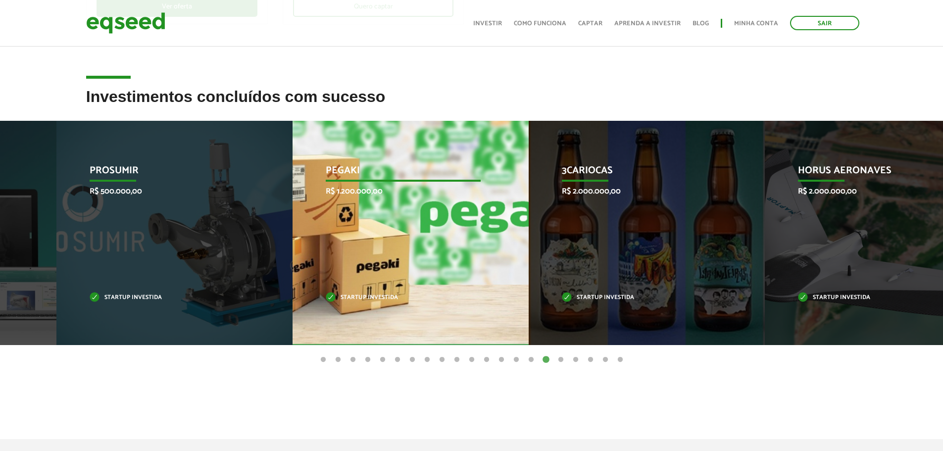
drag, startPoint x: 565, startPoint y: 246, endPoint x: 385, endPoint y: 244, distance: 179.6
click at [385, 244] on div "Pegaki R$ 1.200.000,00 Startup investida" at bounding box center [402, 233] width 221 height 224
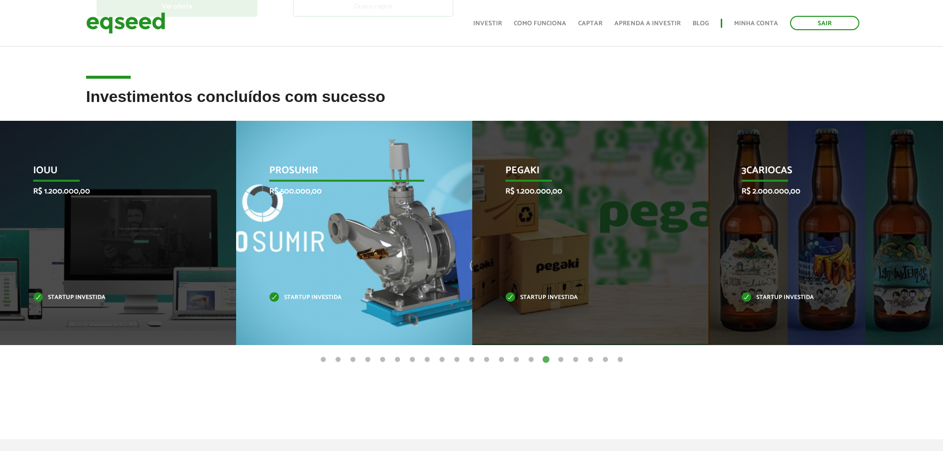
click at [318, 228] on div "PROSUMIR R$ 500.000,00 Startup investida" at bounding box center [346, 233] width 221 height 224
click at [318, 229] on div "PROSUMIR R$ 500.000,00 Startup investida" at bounding box center [346, 233] width 221 height 224
click at [286, 299] on p "Startup investida" at bounding box center [346, 297] width 155 height 5
drag, startPoint x: 287, startPoint y: 298, endPoint x: 466, endPoint y: 269, distance: 181.4
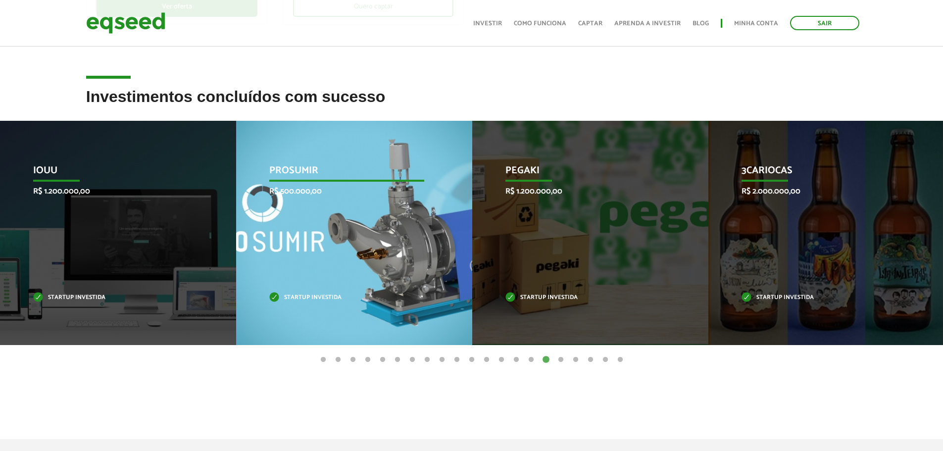
click at [303, 295] on p "Startup investida" at bounding box center [346, 297] width 155 height 5
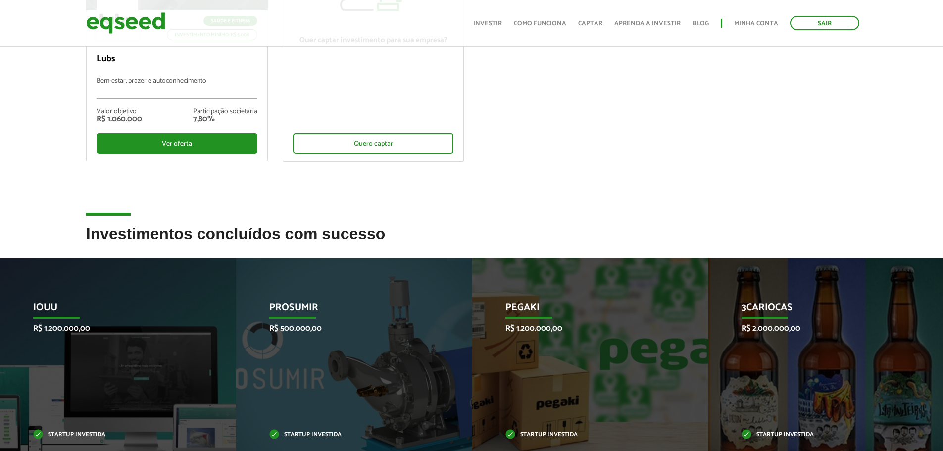
scroll to position [0, 0]
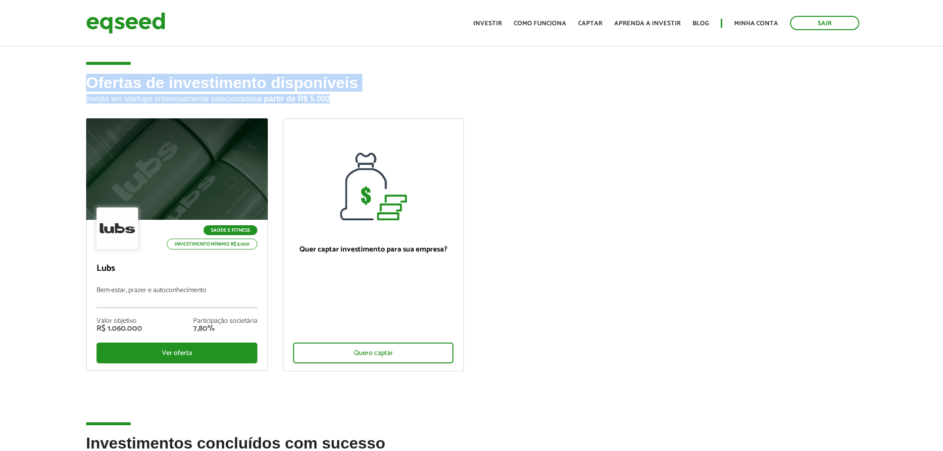
drag, startPoint x: 71, startPoint y: 85, endPoint x: 449, endPoint y: 102, distance: 377.9
click at [449, 102] on div "Ofertas de investimento disponíveis Invista em startups criteriosamente selecio…" at bounding box center [471, 254] width 943 height 360
click at [449, 102] on p "Invista em startups criteriosamente selecionadas a partir de R$ 5.000" at bounding box center [471, 98] width 771 height 12
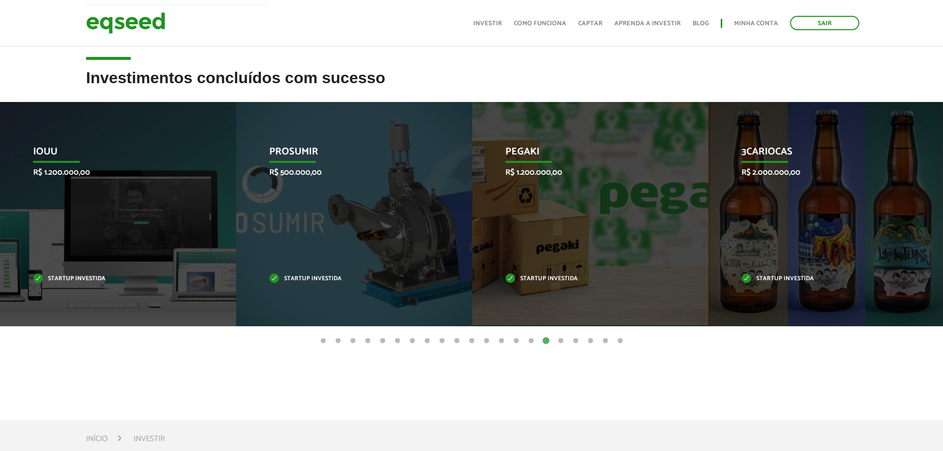
scroll to position [396, 0]
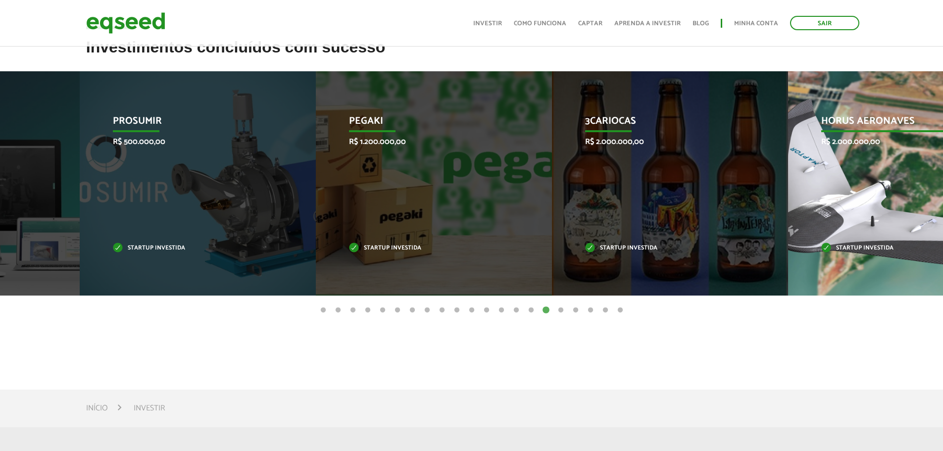
drag, startPoint x: 540, startPoint y: 177, endPoint x: 299, endPoint y: 164, distance: 240.8
click at [316, 163] on li "Pegaki R$ 1.200.000,00 Startup investida" at bounding box center [434, 183] width 236 height 224
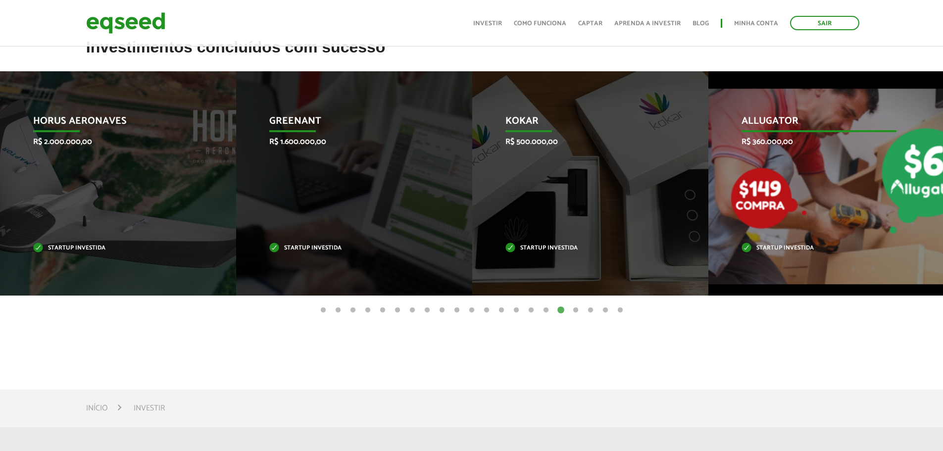
drag, startPoint x: 834, startPoint y: 187, endPoint x: 272, endPoint y: 211, distance: 562.6
click at [708, 212] on div "Allugator R$ 360.000,00 Startup investida" at bounding box center [818, 183] width 221 height 224
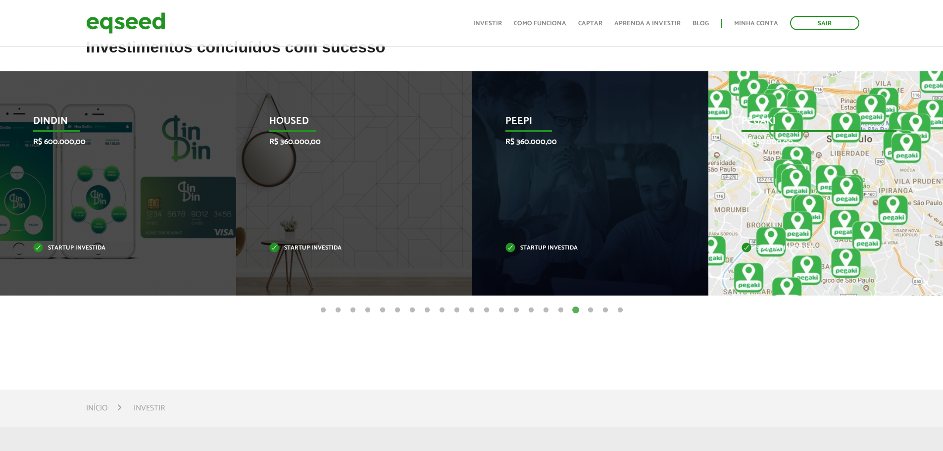
drag, startPoint x: 379, startPoint y: 224, endPoint x: 189, endPoint y: 221, distance: 190.0
click at [708, 222] on div "Pegaki R$ 360.000,00 Startup investida" at bounding box center [818, 183] width 221 height 224
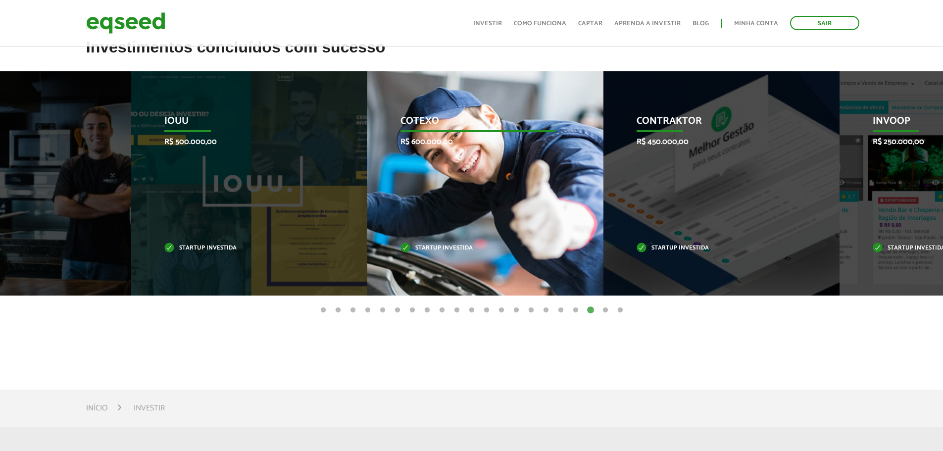
drag, startPoint x: 333, startPoint y: 237, endPoint x: 227, endPoint y: 230, distance: 106.1
click at [131, 238] on div "IOUU R$ 500.000,00 Startup investida" at bounding box center [241, 183] width 221 height 224
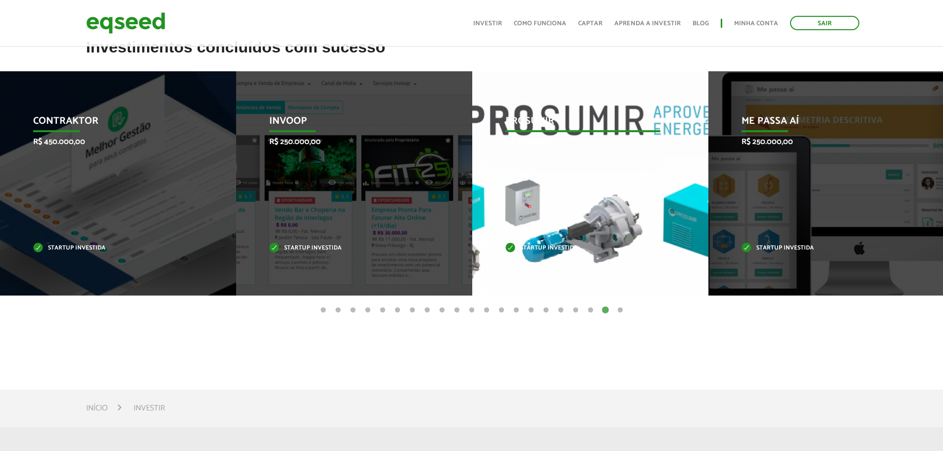
drag, startPoint x: 193, startPoint y: 234, endPoint x: 67, endPoint y: 228, distance: 125.8
click at [472, 231] on div "Prosumir R$ 300.000,00 Startup investida" at bounding box center [582, 183] width 221 height 224
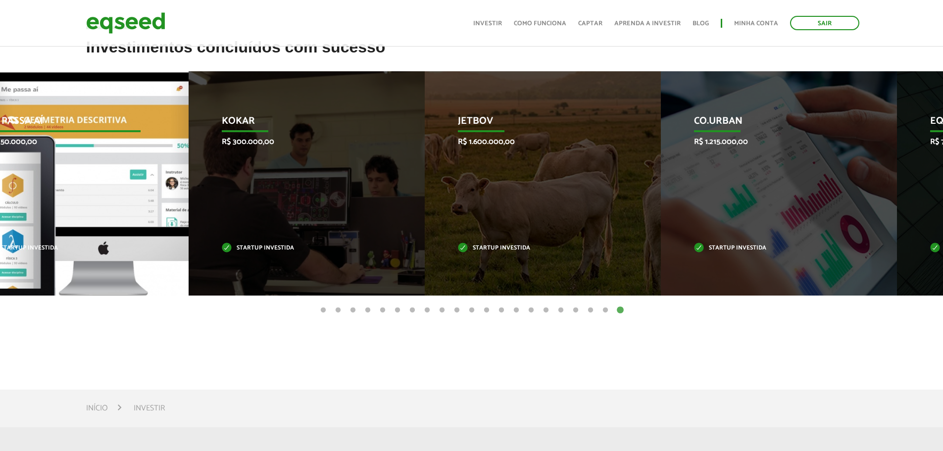
drag, startPoint x: 542, startPoint y: 225, endPoint x: 119, endPoint y: 219, distance: 423.6
click at [119, 219] on div "Me Passa Aí R$ 250.000,00 Startup investida" at bounding box center [63, 183] width 221 height 224
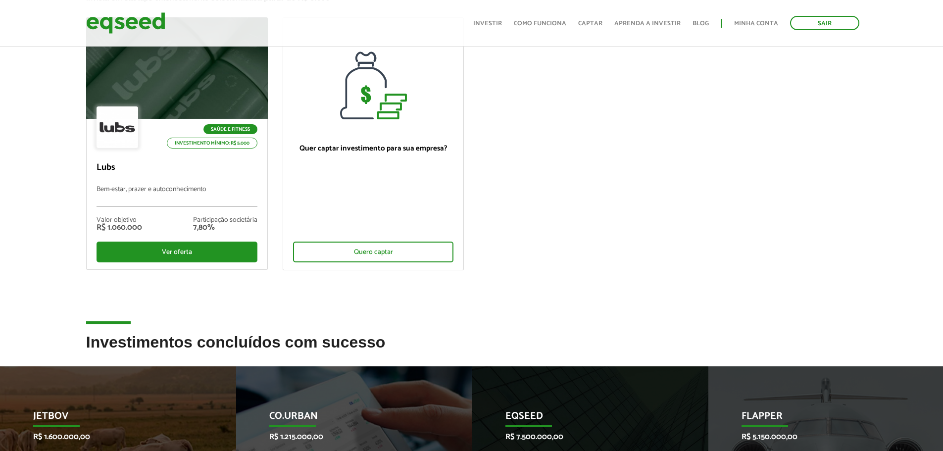
scroll to position [26, 0]
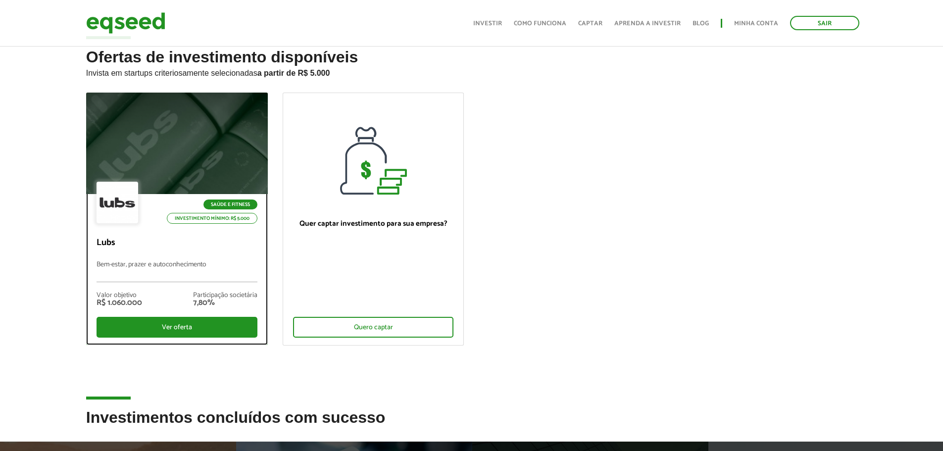
click at [132, 189] on div at bounding box center [117, 203] width 42 height 42
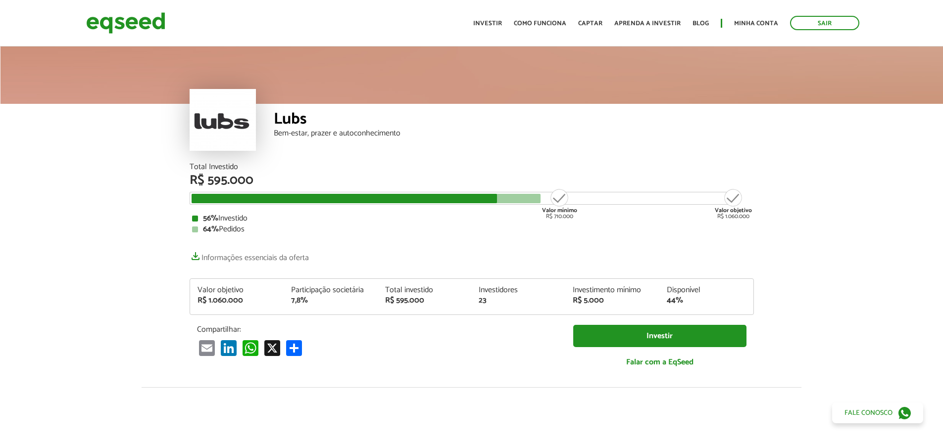
drag, startPoint x: 244, startPoint y: 217, endPoint x: 183, endPoint y: 220, distance: 61.0
click at [183, 220] on div "Total Investido R$ 595.000 Valor mínimo R$ 710.000 Valor objetivo R$ 1.060.000 …" at bounding box center [471, 275] width 579 height 224
drag, startPoint x: 247, startPoint y: 231, endPoint x: 187, endPoint y: 229, distance: 60.4
click at [187, 229] on div "Total Investido R$ 595.000 Valor mínimo R$ 710.000 Valor objetivo R$ 1.060.000 …" at bounding box center [471, 275] width 579 height 224
click at [186, 241] on div "Total Investido R$ 595.000 Valor mínimo R$ 710.000 Valor objetivo R$ 1.060.000 …" at bounding box center [471, 275] width 579 height 224
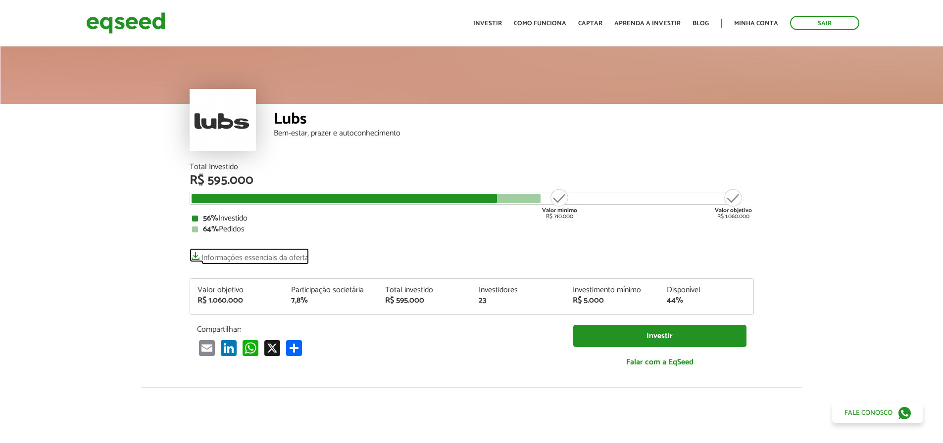
click at [196, 256] on link "Informações essenciais da oferta" at bounding box center [248, 255] width 119 height 14
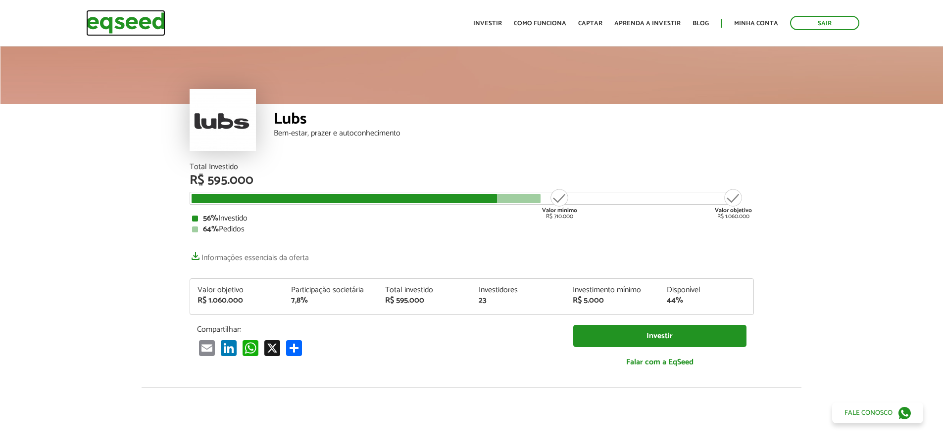
click at [124, 19] on img at bounding box center [125, 23] width 79 height 26
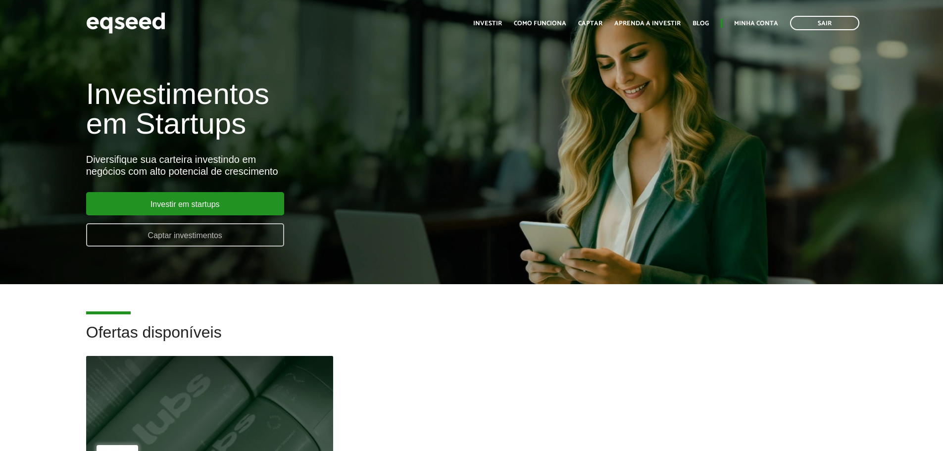
click at [197, 237] on link "Captar investimentos" at bounding box center [185, 234] width 198 height 23
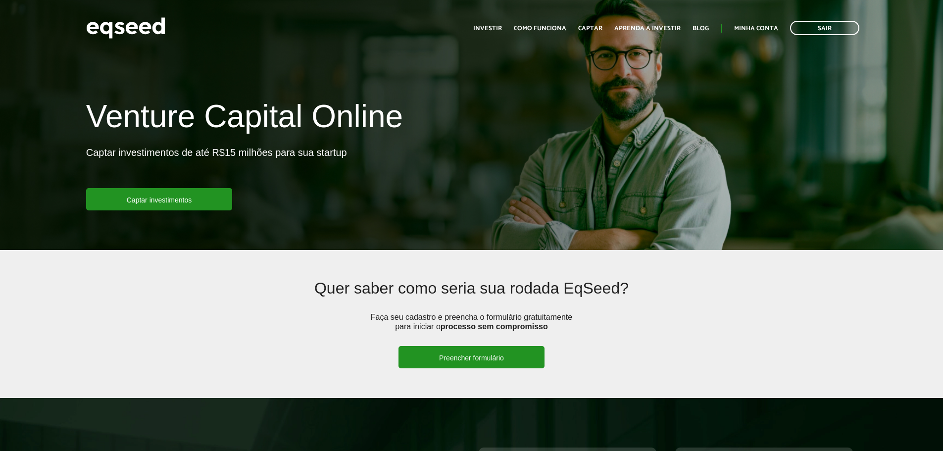
click at [461, 353] on link "Preencher formulário" at bounding box center [471, 357] width 146 height 22
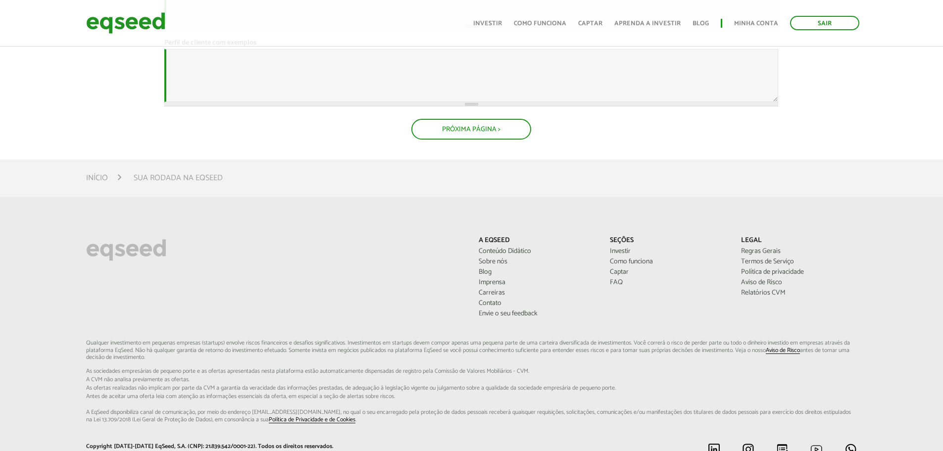
scroll to position [445, 0]
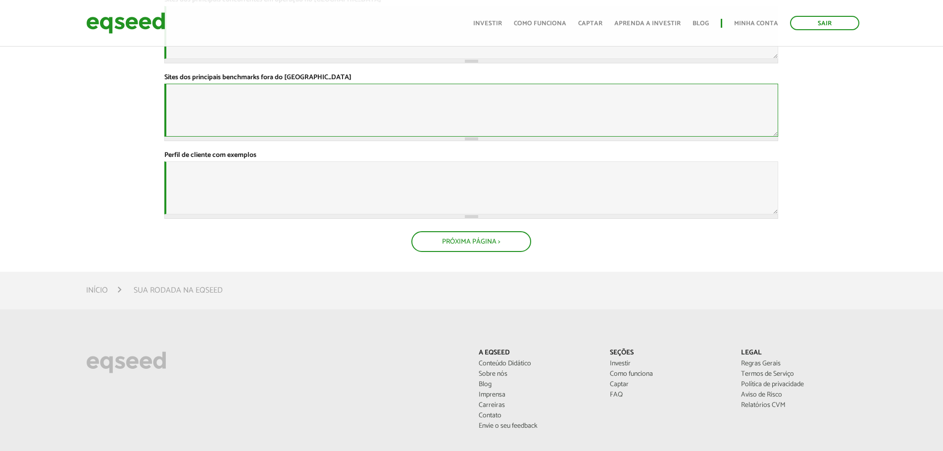
click at [429, 137] on textarea "Sites dos principais benchmarks fora do [GEOGRAPHIC_DATA] *" at bounding box center [471, 110] width 614 height 53
click at [426, 59] on textarea "Sites dos principais concorrentes em operação no [GEOGRAPHIC_DATA] *" at bounding box center [471, 32] width 614 height 53
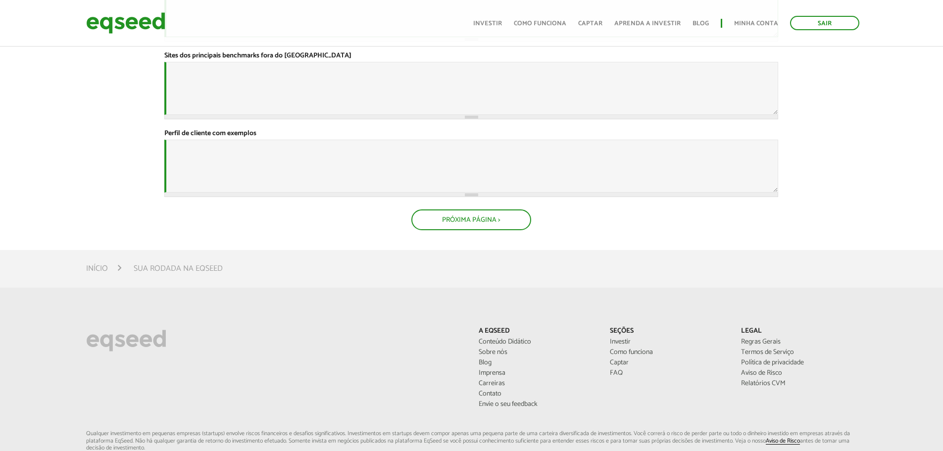
scroll to position [495, 0]
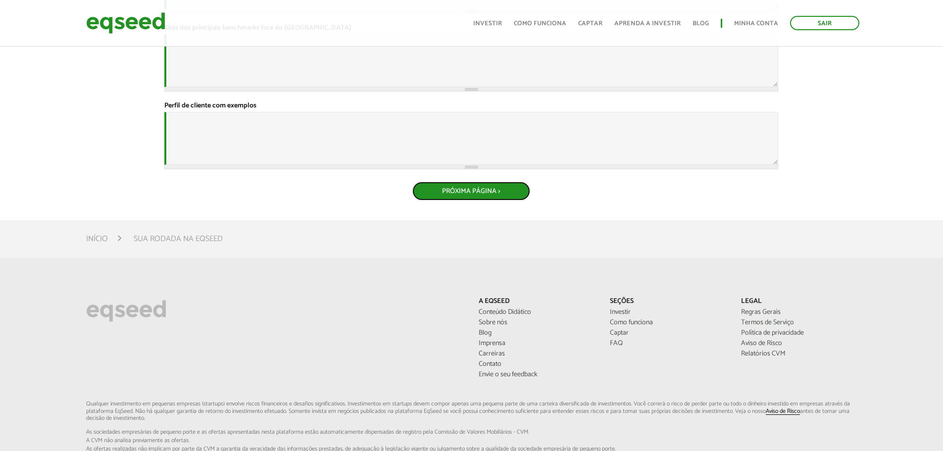
click at [443, 200] on button "Próxima Página >" at bounding box center [471, 191] width 118 height 19
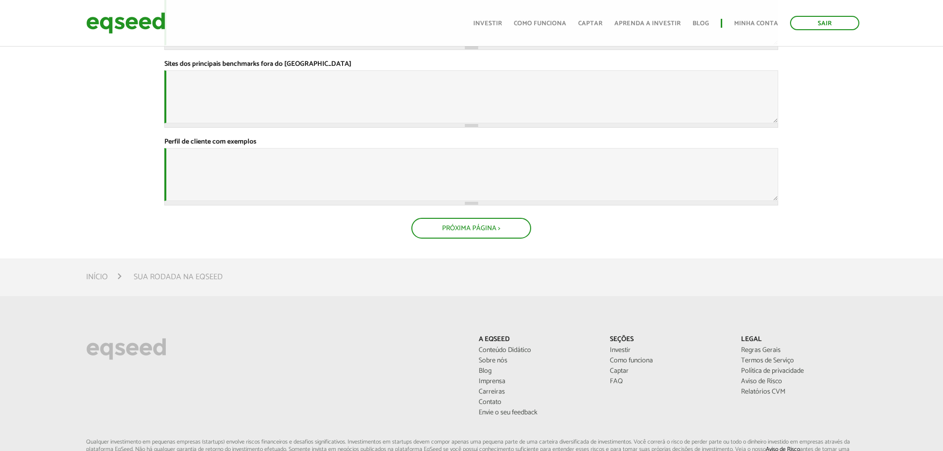
scroll to position [435, 0]
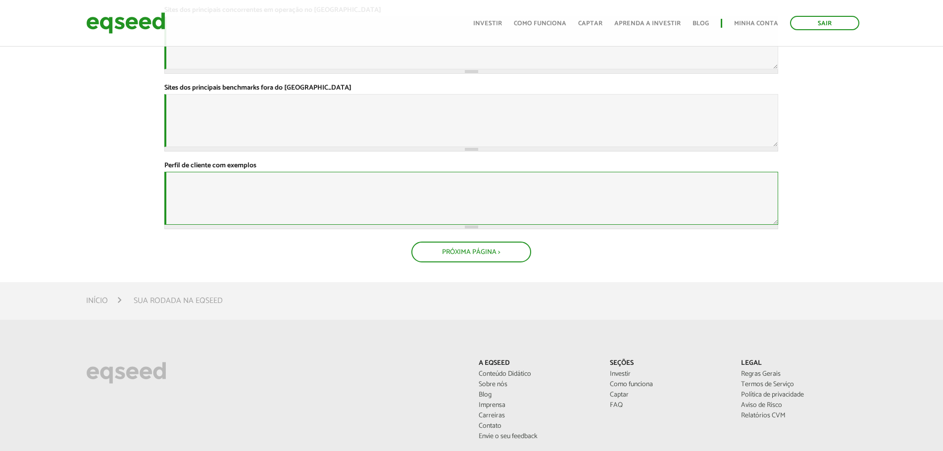
click at [384, 225] on textarea "Perfil de cliente com exemplos *" at bounding box center [471, 198] width 614 height 53
click at [366, 147] on textarea "Sites dos principais benchmarks fora do [GEOGRAPHIC_DATA] *" at bounding box center [471, 120] width 614 height 53
click at [359, 69] on textarea "Sites dos principais concorrentes em operação no [GEOGRAPHIC_DATA] *" at bounding box center [471, 42] width 614 height 53
click at [332, 147] on textarea "Sites dos principais benchmarks fora do [GEOGRAPHIC_DATA] *" at bounding box center [471, 120] width 614 height 53
click at [308, 225] on textarea "Perfil de cliente com exemplos *" at bounding box center [471, 198] width 614 height 53
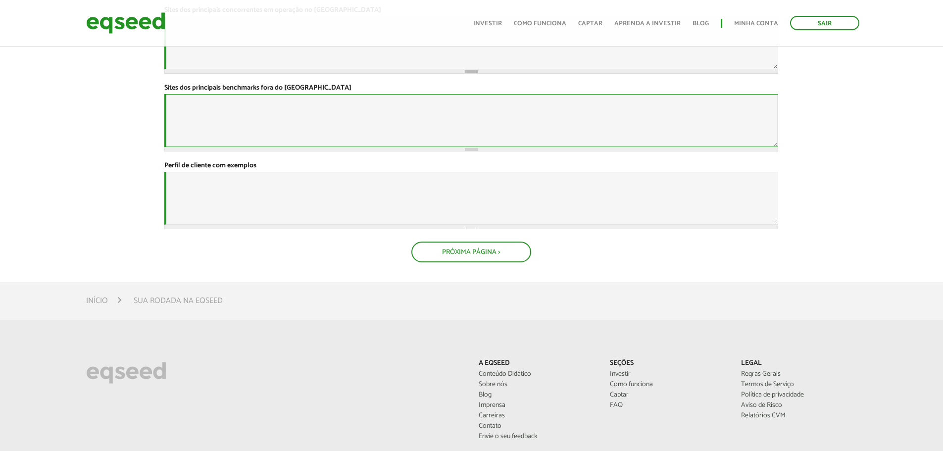
click at [290, 147] on textarea "Sites dos principais benchmarks fora do [GEOGRAPHIC_DATA] *" at bounding box center [471, 120] width 614 height 53
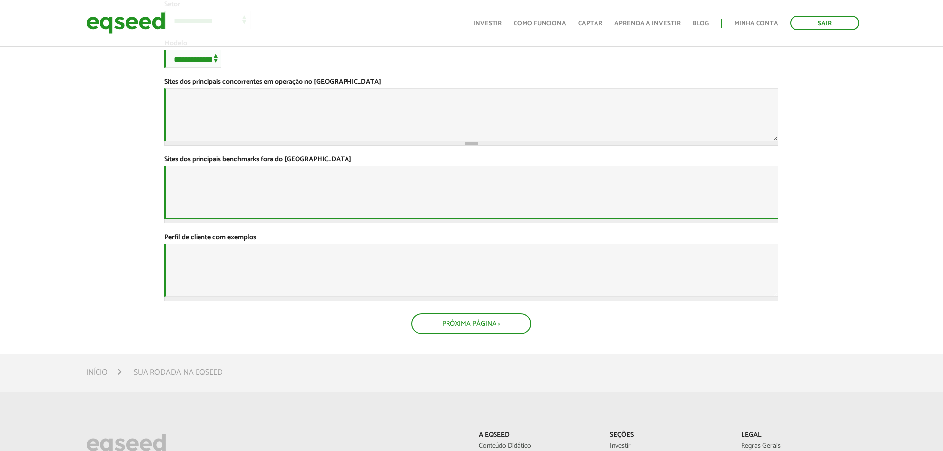
scroll to position [336, 0]
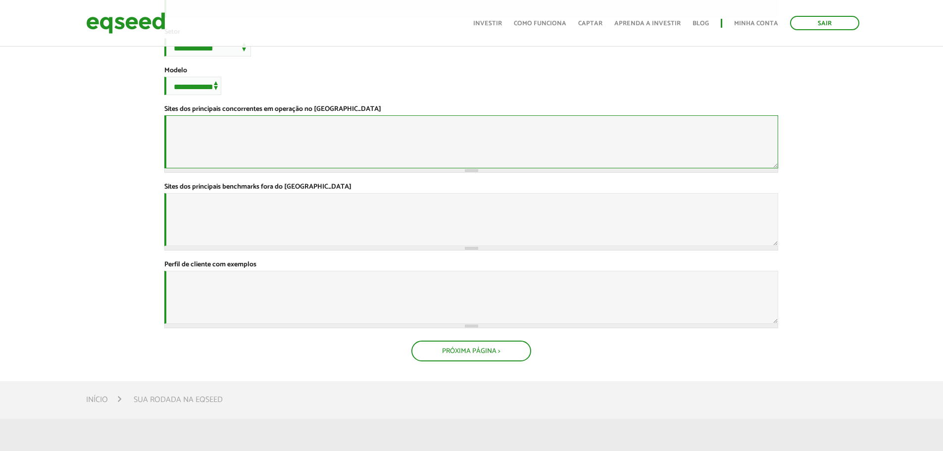
click at [222, 168] on textarea "Sites dos principais concorrentes em operação no [GEOGRAPHIC_DATA] *" at bounding box center [471, 141] width 614 height 53
click at [243, 95] on div "**********" at bounding box center [471, 80] width 614 height 29
click at [216, 95] on select "**********" at bounding box center [192, 86] width 57 height 18
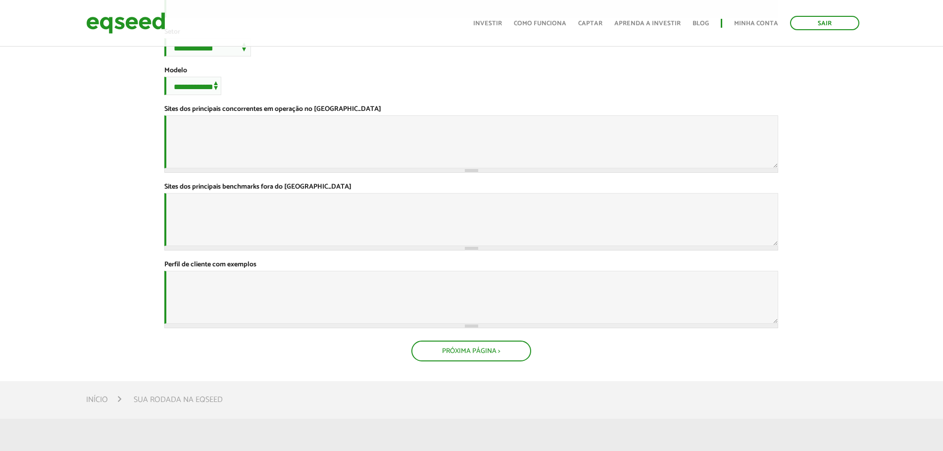
click at [259, 95] on div "**********" at bounding box center [471, 80] width 614 height 29
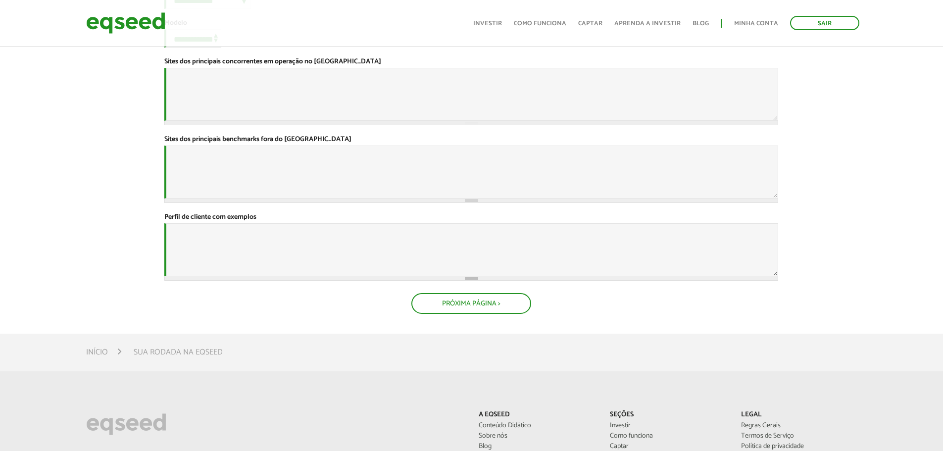
scroll to position [396, 0]
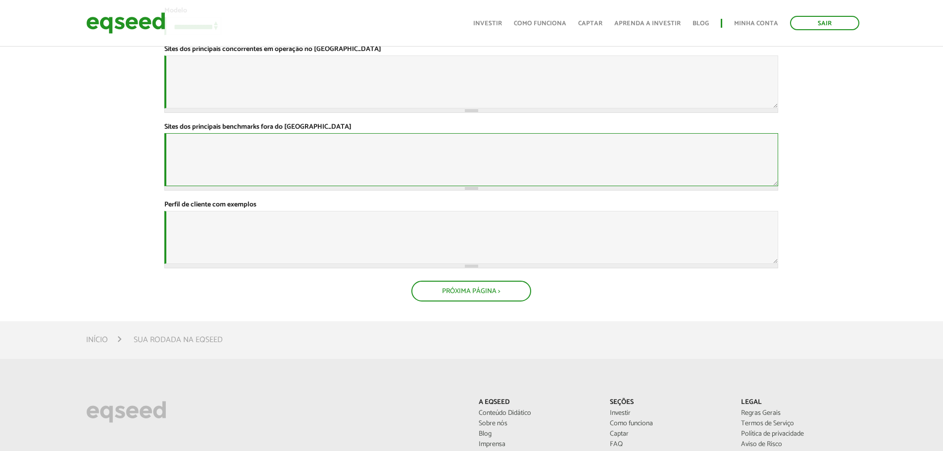
click at [246, 186] on textarea "Sites dos principais benchmarks fora do [GEOGRAPHIC_DATA] *" at bounding box center [471, 159] width 614 height 53
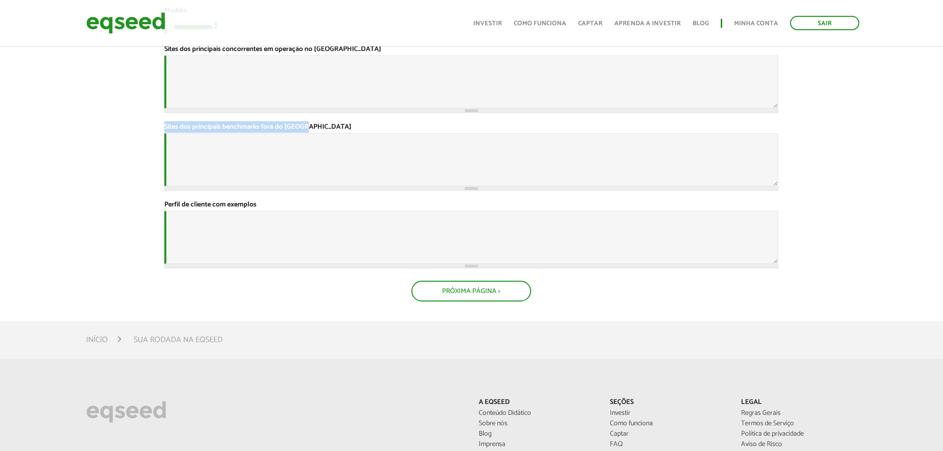
drag, startPoint x: 162, startPoint y: 205, endPoint x: 306, endPoint y: 212, distance: 143.6
drag, startPoint x: 165, startPoint y: 103, endPoint x: 337, endPoint y: 97, distance: 172.8
drag, startPoint x: 171, startPoint y: 307, endPoint x: 259, endPoint y: 304, distance: 87.6
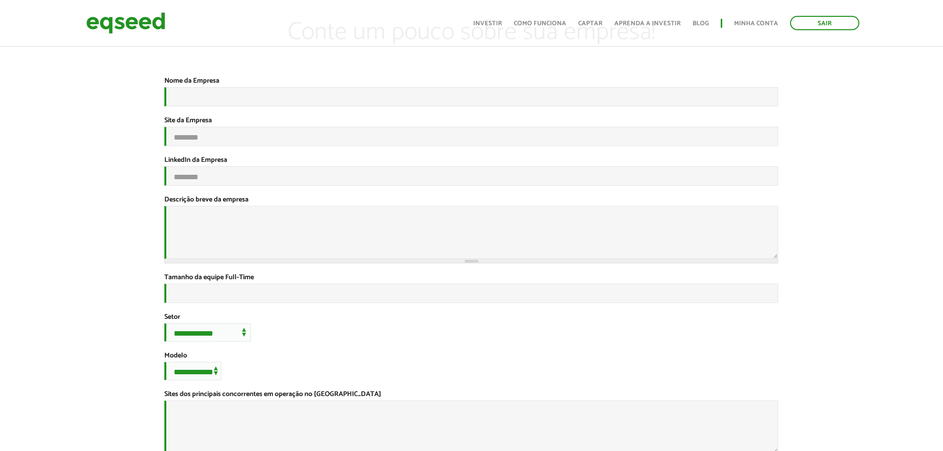
scroll to position [0, 0]
